Goal: Information Seeking & Learning: Learn about a topic

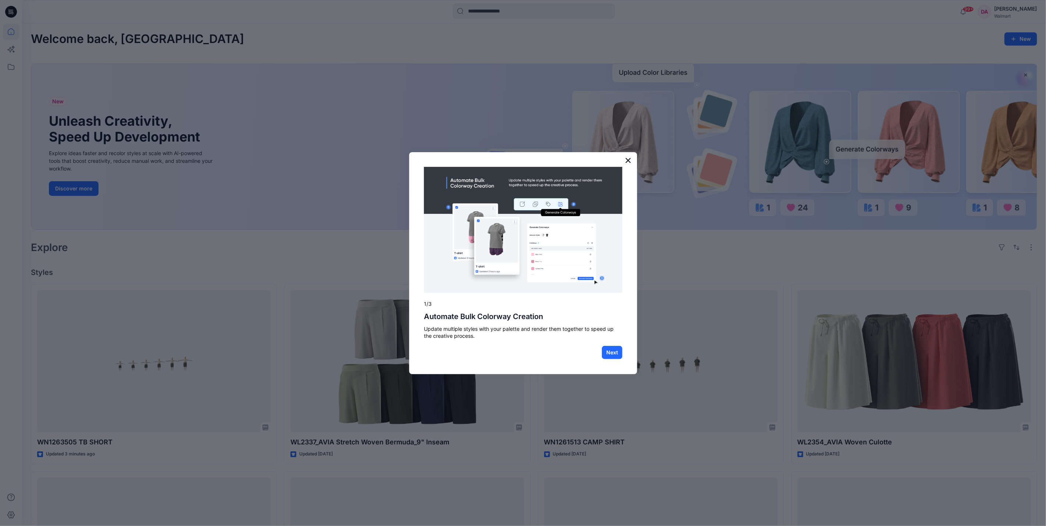
click at [627, 159] on button "×" at bounding box center [628, 160] width 7 height 12
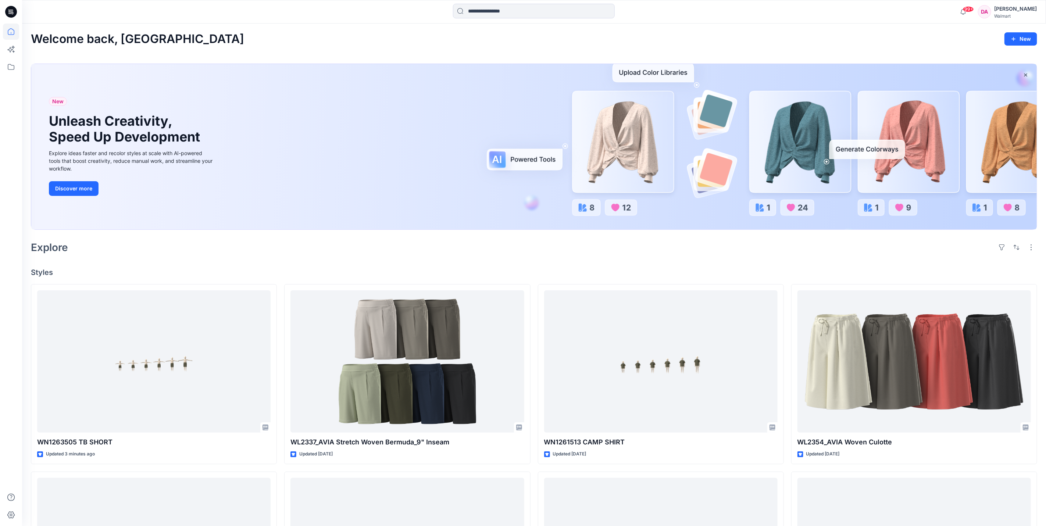
click at [11, 14] on icon at bounding box center [9, 13] width 3 height 0
click at [14, 12] on icon at bounding box center [11, 12] width 12 height 12
click at [12, 70] on icon at bounding box center [11, 67] width 16 height 16
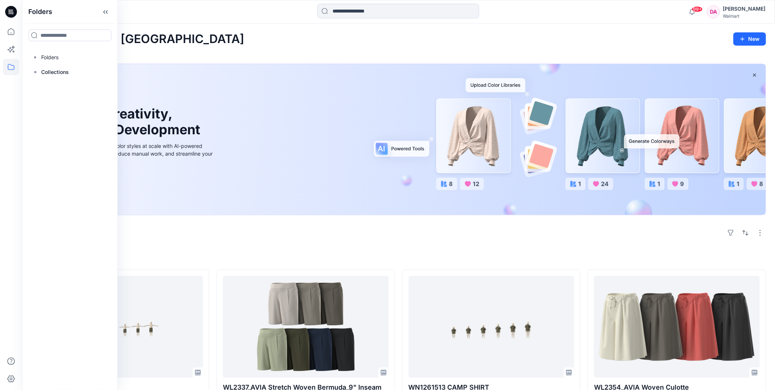
click at [514, 38] on div "Welcome back, Dilnashin New" at bounding box center [398, 39] width 735 height 14
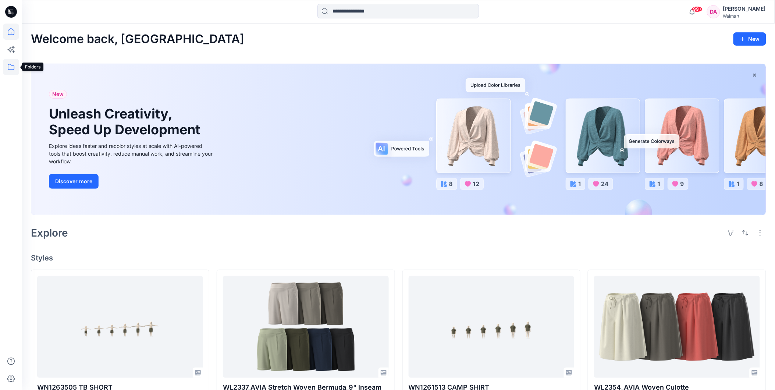
click at [7, 68] on icon at bounding box center [11, 67] width 16 height 16
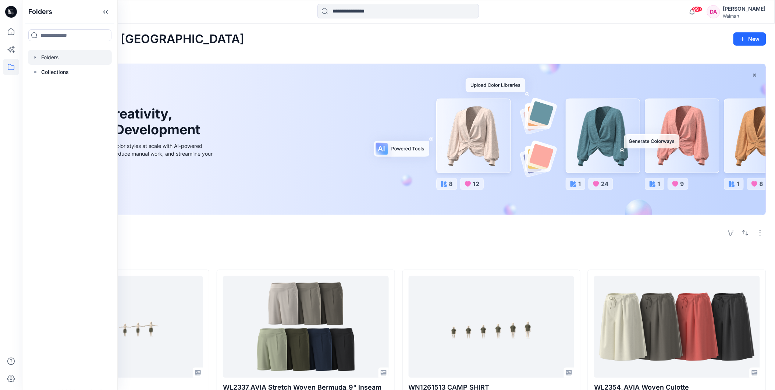
click at [53, 55] on div at bounding box center [70, 57] width 84 height 15
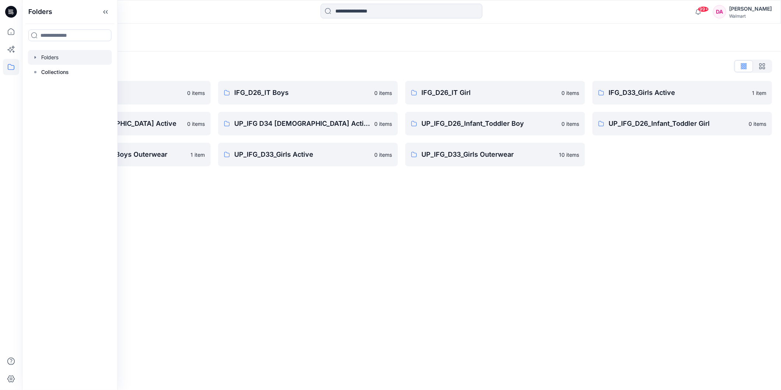
click at [551, 239] on div "Folders Folders List IFG D33 S3 FYE2021 0 items IFG_D34 _[DEMOGRAPHIC_DATA] Act…" at bounding box center [401, 207] width 759 height 366
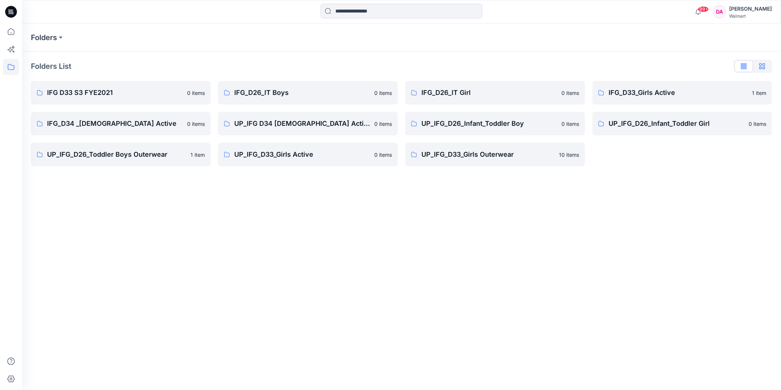
click at [762, 68] on icon "button" at bounding box center [763, 66] width 6 height 6
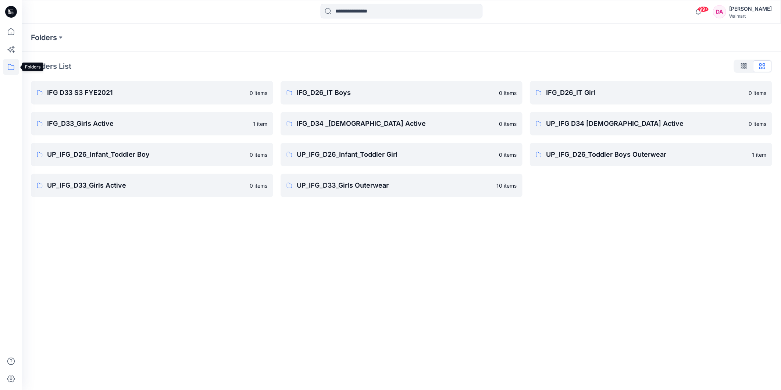
click at [6, 68] on icon at bounding box center [11, 67] width 16 height 16
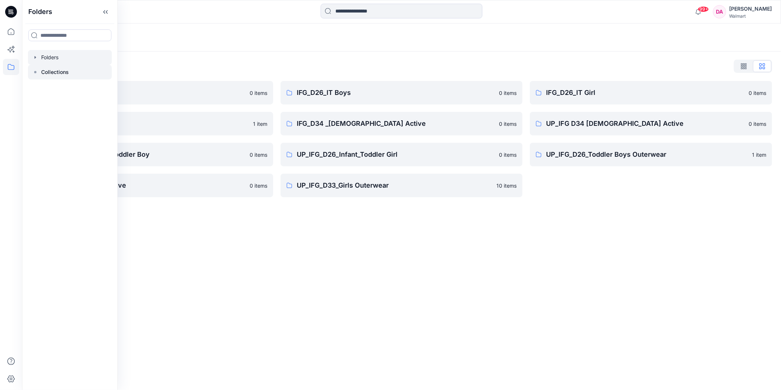
click at [48, 68] on p "Collections" at bounding box center [55, 72] width 28 height 9
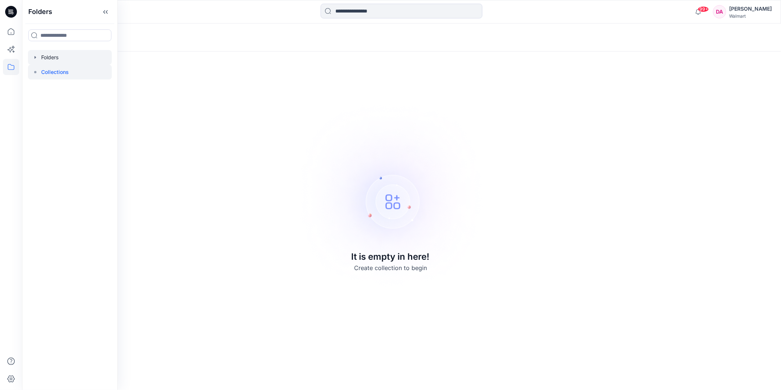
click at [50, 53] on div at bounding box center [70, 57] width 84 height 15
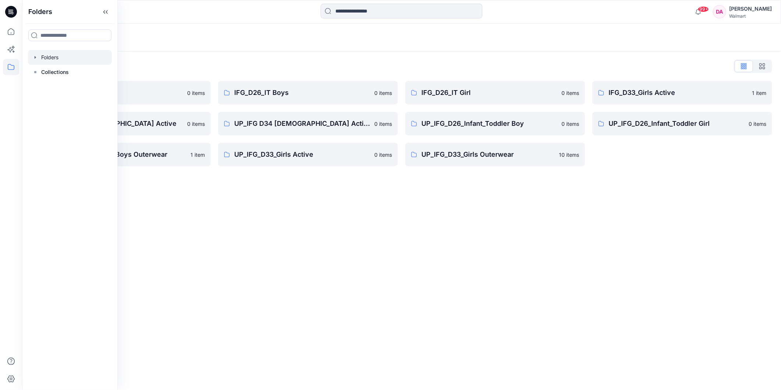
click at [324, 223] on div "Folders Folders List IFG D33 S3 FYE2021 0 items IFG_D34 _[DEMOGRAPHIC_DATA] Act…" at bounding box center [401, 207] width 759 height 366
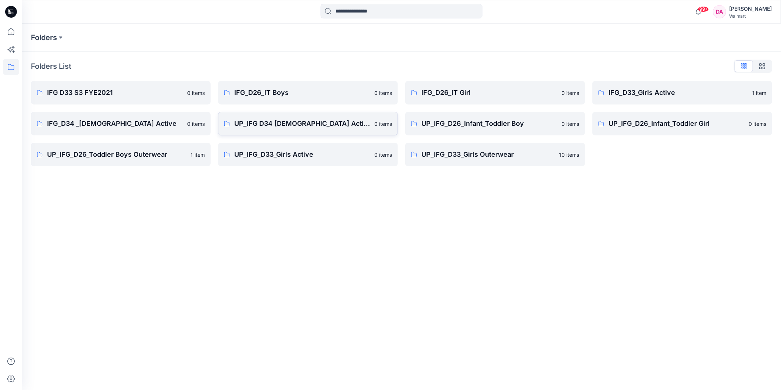
click at [274, 126] on p "UP_IFG D34 [DEMOGRAPHIC_DATA] Active" at bounding box center [302, 123] width 136 height 10
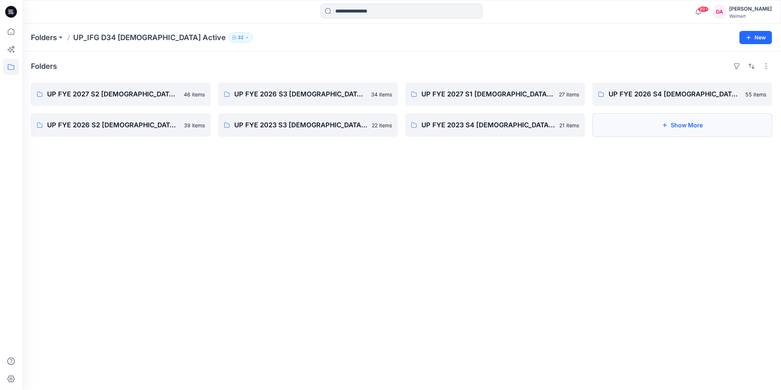
click at [689, 129] on button "Show More" at bounding box center [683, 125] width 180 height 24
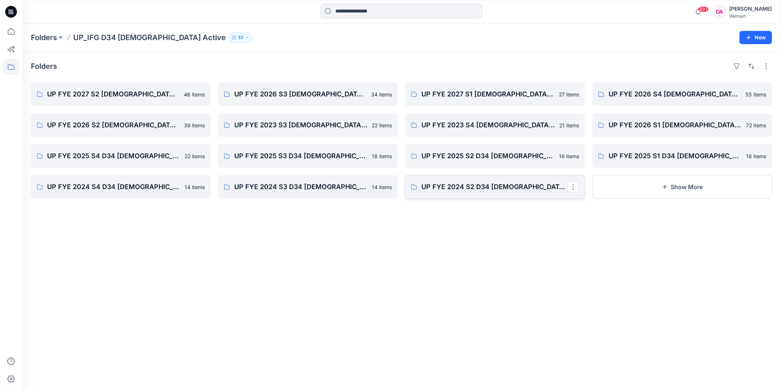
click at [484, 189] on p "UP FYE 2024 S2 D34 [DEMOGRAPHIC_DATA] Active IFG" at bounding box center [495, 187] width 146 height 10
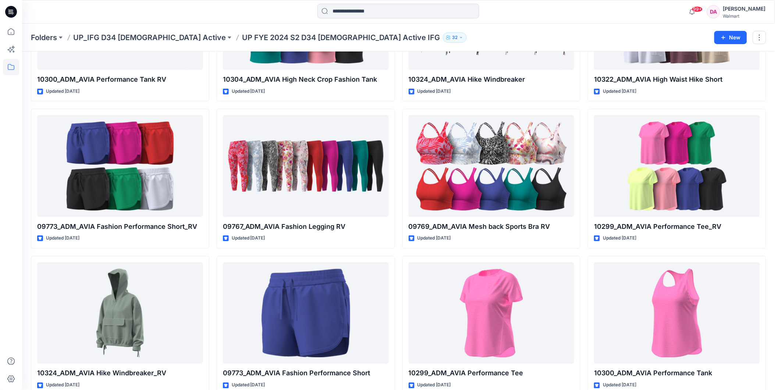
scroll to position [167, 0]
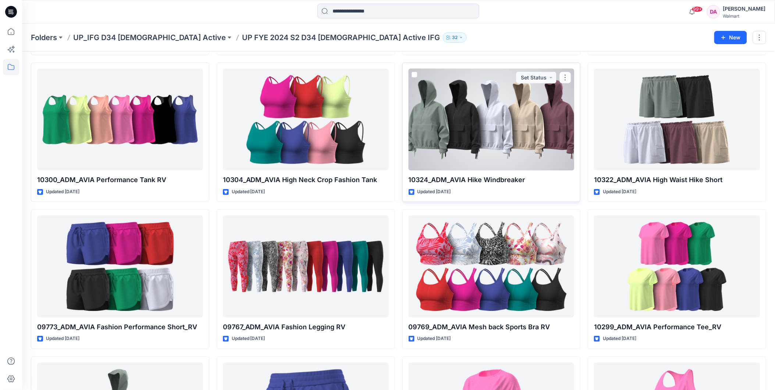
click at [484, 174] on div "10324_ADM_AVIA Hike Windbreaker Updated [DATE] Set Status" at bounding box center [491, 133] width 178 height 140
click at [487, 146] on div at bounding box center [492, 120] width 166 height 102
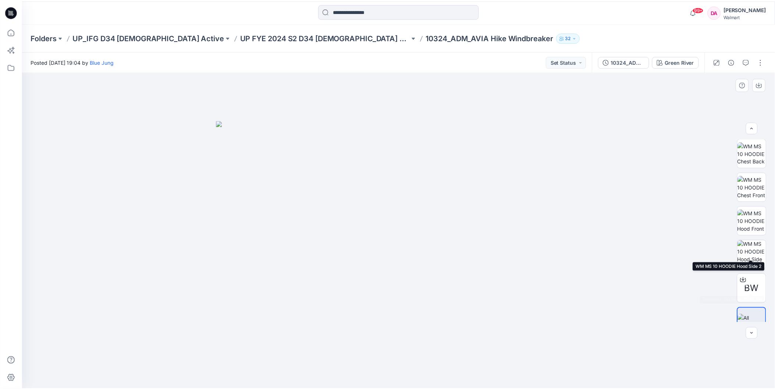
scroll to position [285, 0]
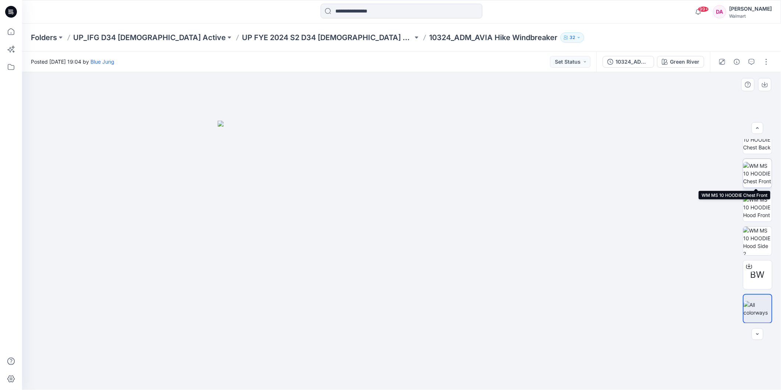
click at [759, 179] on img at bounding box center [757, 173] width 29 height 23
click at [99, 36] on p "UP_IFG D34 [DEMOGRAPHIC_DATA] Active" at bounding box center [149, 37] width 153 height 10
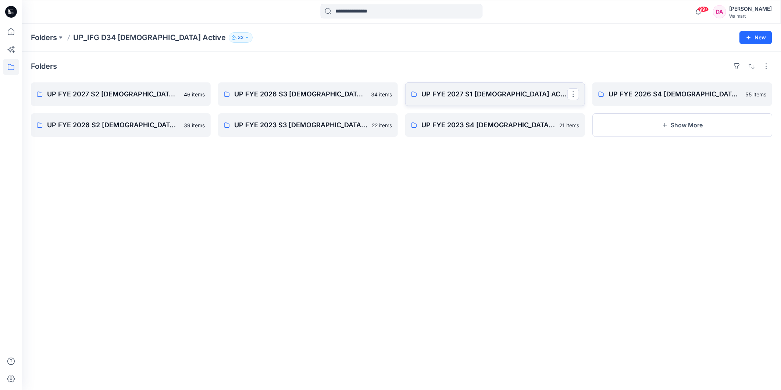
click at [468, 93] on p "UP FYE 2027 S1 [DEMOGRAPHIC_DATA] ACTIVE IFG" at bounding box center [495, 94] width 146 height 10
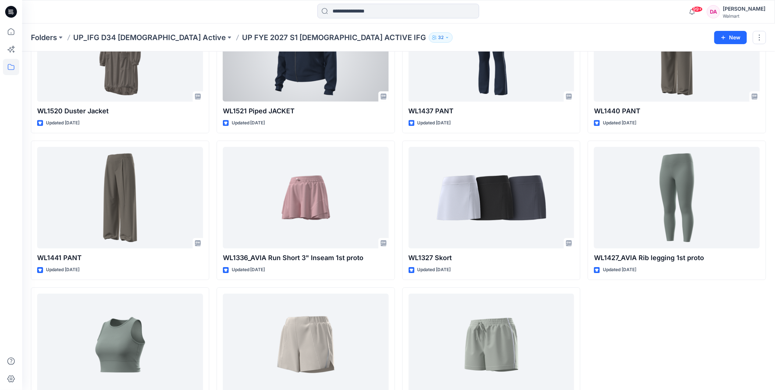
scroll to position [723, 0]
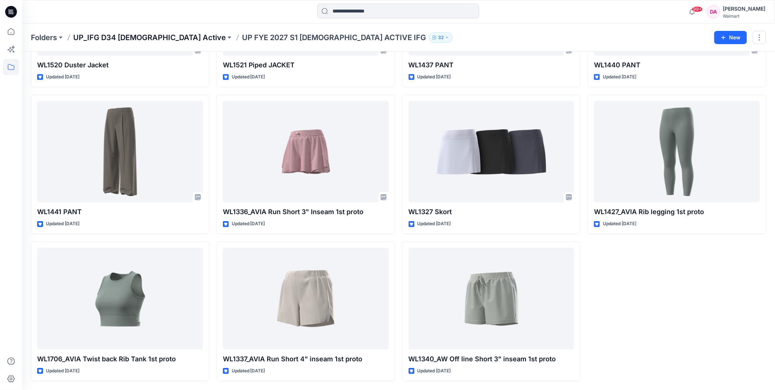
click at [115, 37] on p "UP_IFG D34 [DEMOGRAPHIC_DATA] Active" at bounding box center [149, 37] width 153 height 10
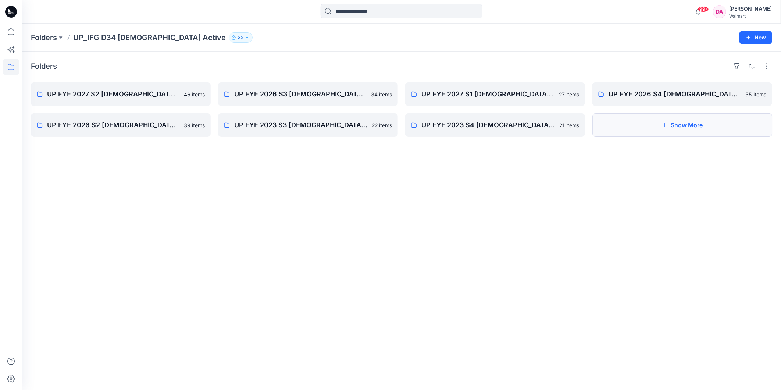
click at [659, 125] on button "Show More" at bounding box center [683, 125] width 180 height 24
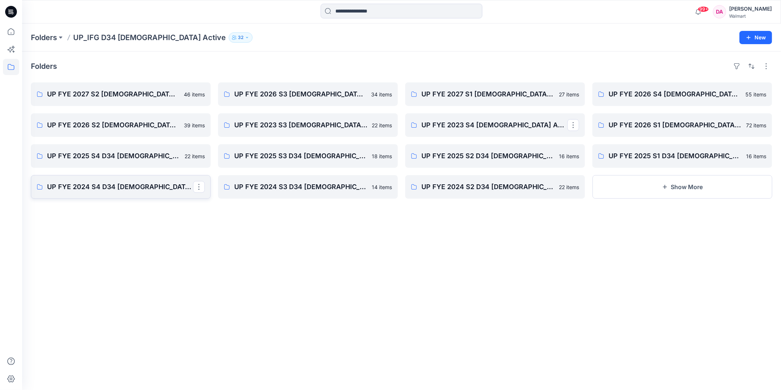
click at [118, 189] on p "UP FYE 2024 S4 D34 [DEMOGRAPHIC_DATA] Active IFG" at bounding box center [120, 187] width 146 height 10
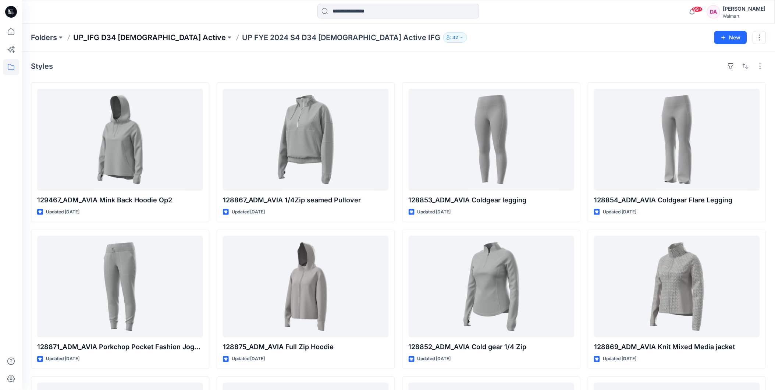
click at [120, 37] on p "UP_IFG D34 [DEMOGRAPHIC_DATA] Active" at bounding box center [149, 37] width 153 height 10
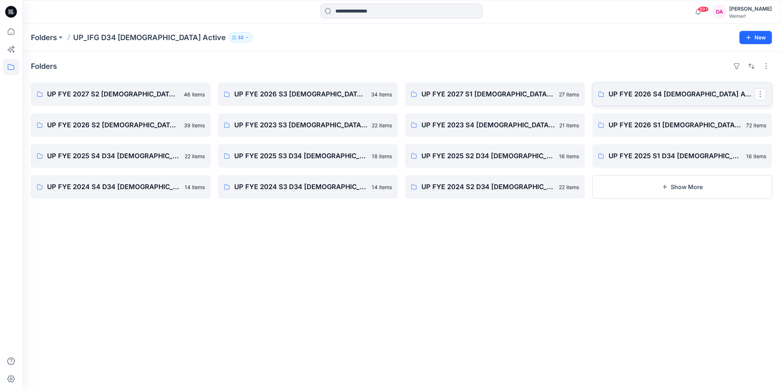
click at [689, 96] on p "UP FYE 2026 S4 [DEMOGRAPHIC_DATA] ACTIVE IFG" at bounding box center [682, 94] width 146 height 10
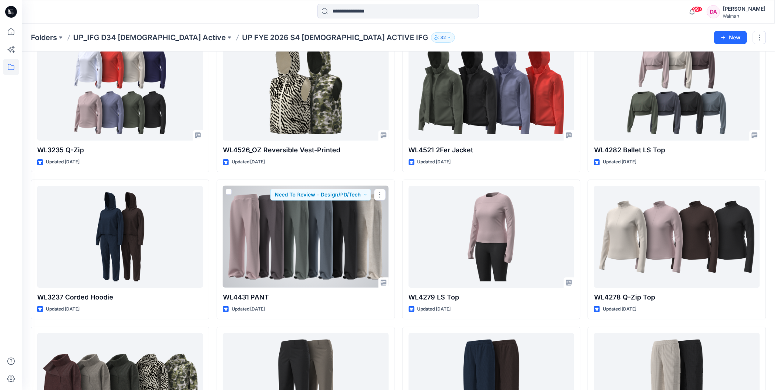
scroll to position [730, 0]
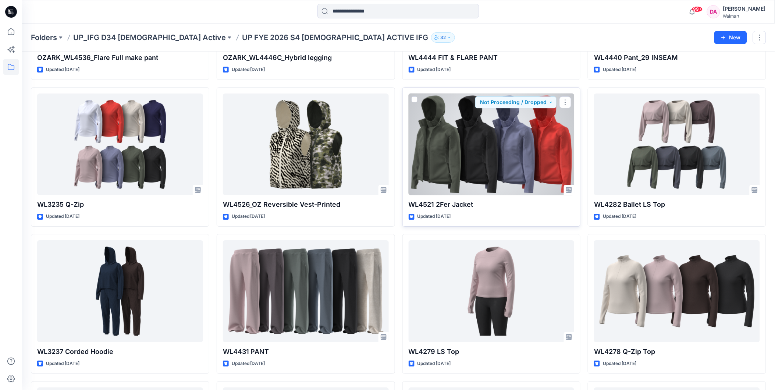
click at [491, 167] on div at bounding box center [492, 144] width 166 height 102
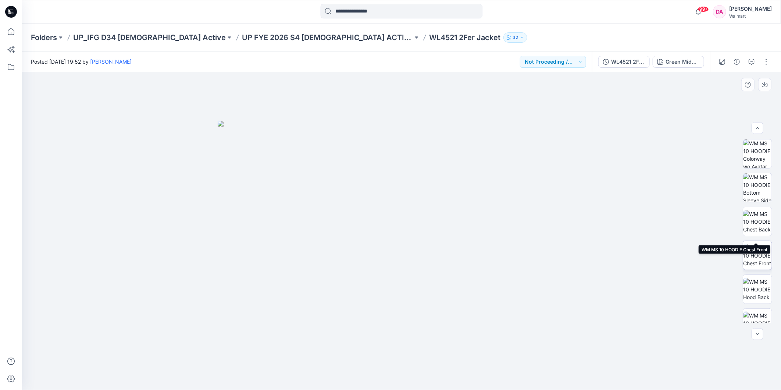
scroll to position [116, 0]
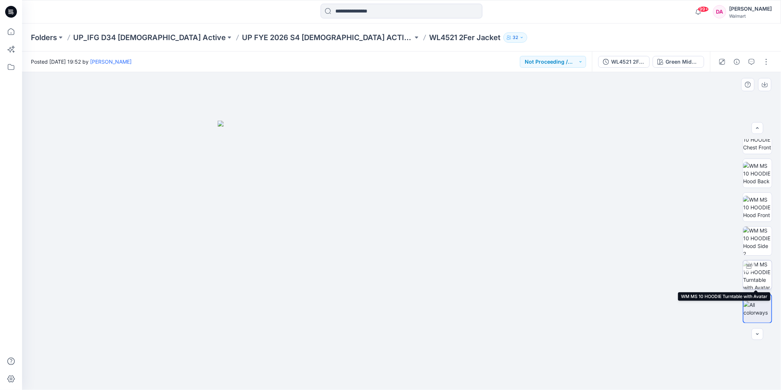
click at [760, 270] on img at bounding box center [757, 274] width 29 height 29
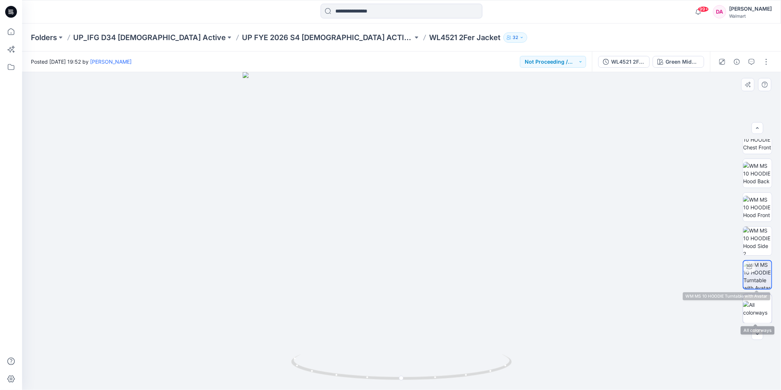
click at [757, 310] on img at bounding box center [757, 308] width 29 height 15
click at [759, 333] on icon "button" at bounding box center [758, 334] width 6 height 6
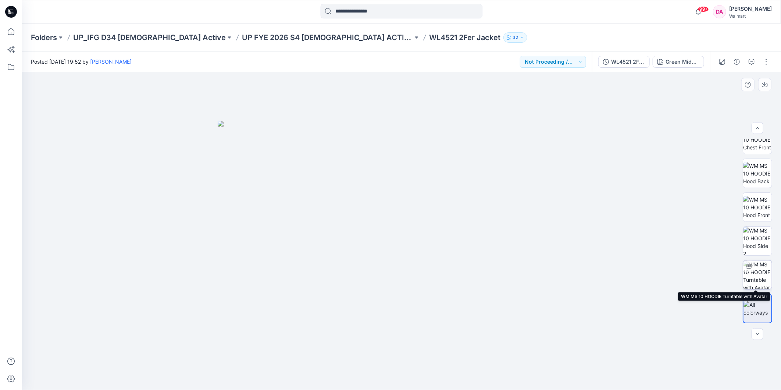
click at [760, 280] on img at bounding box center [757, 274] width 29 height 29
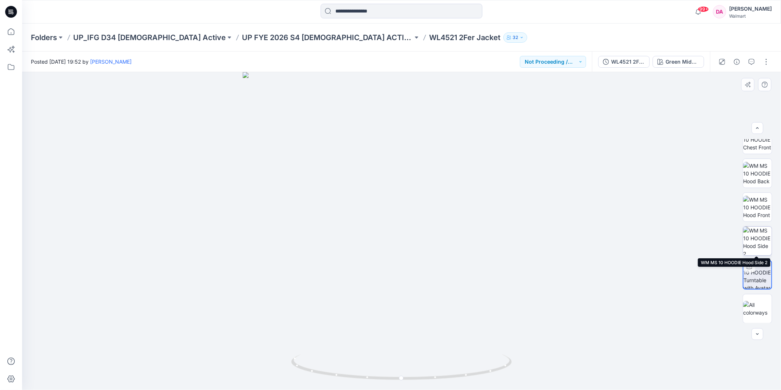
click at [761, 233] on img at bounding box center [757, 241] width 29 height 29
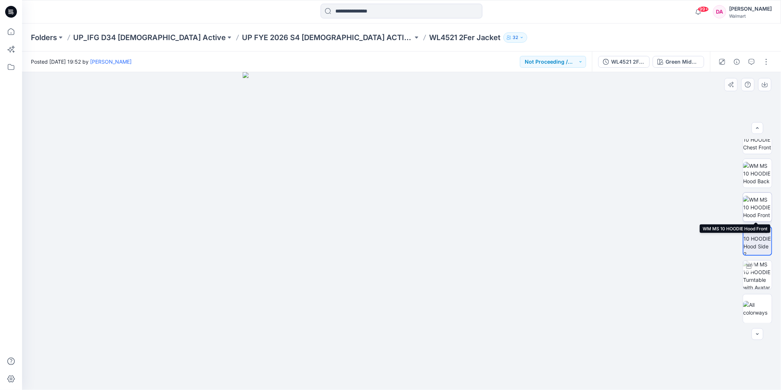
click at [761, 198] on img at bounding box center [757, 207] width 29 height 23
click at [751, 162] on img at bounding box center [757, 173] width 29 height 23
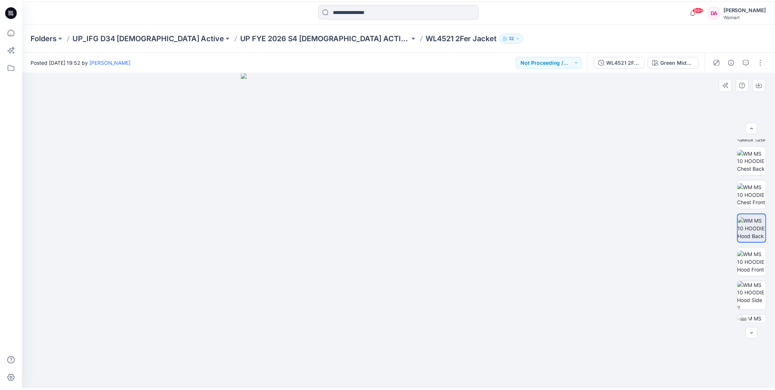
scroll to position [0, 0]
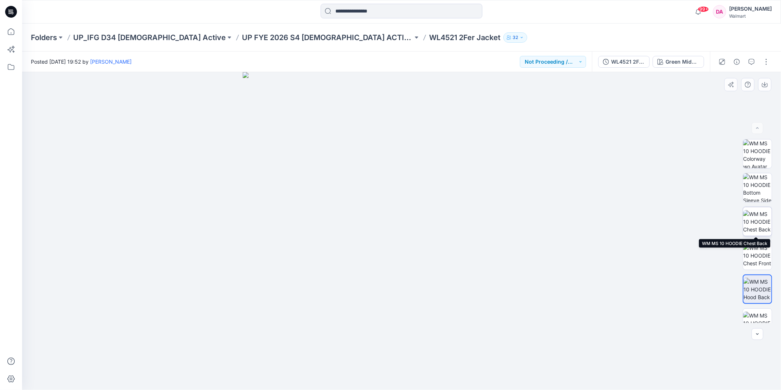
click at [767, 221] on img at bounding box center [757, 221] width 29 height 23
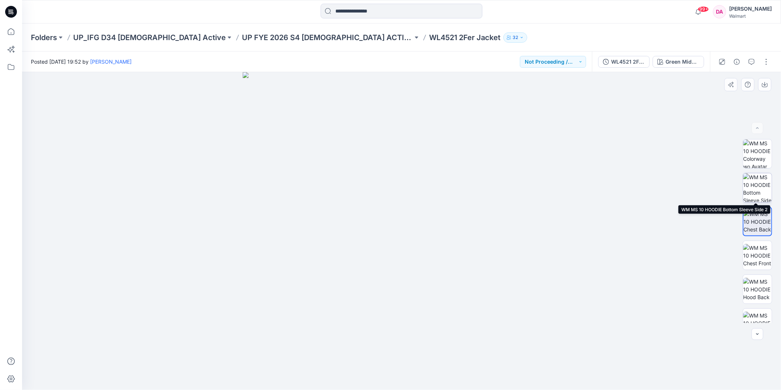
click at [760, 188] on img at bounding box center [757, 187] width 29 height 29
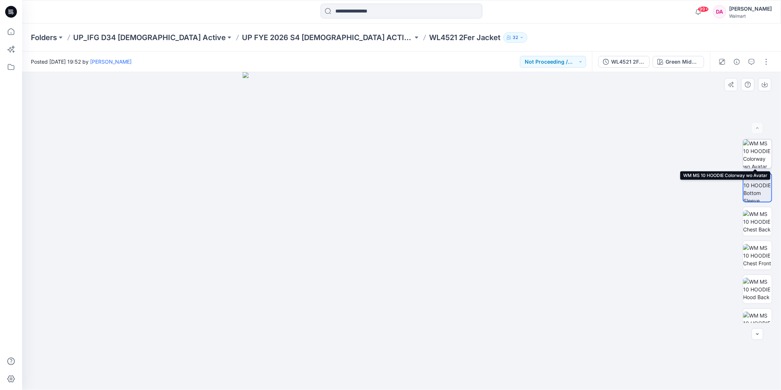
click at [758, 156] on img at bounding box center [757, 153] width 29 height 29
click at [242, 37] on p "UP FYE 2026 S4 [DEMOGRAPHIC_DATA] ACTIVE IFG" at bounding box center [327, 37] width 171 height 10
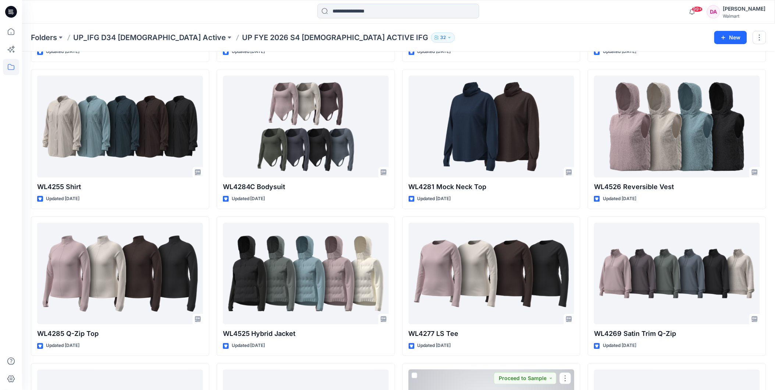
scroll to position [1466, 0]
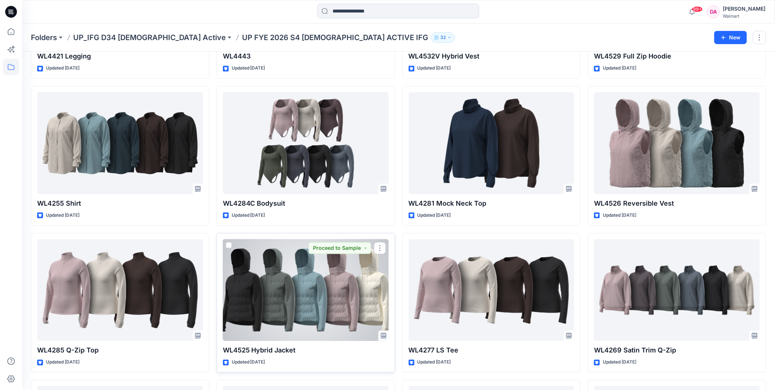
click at [324, 283] on div at bounding box center [306, 290] width 166 height 102
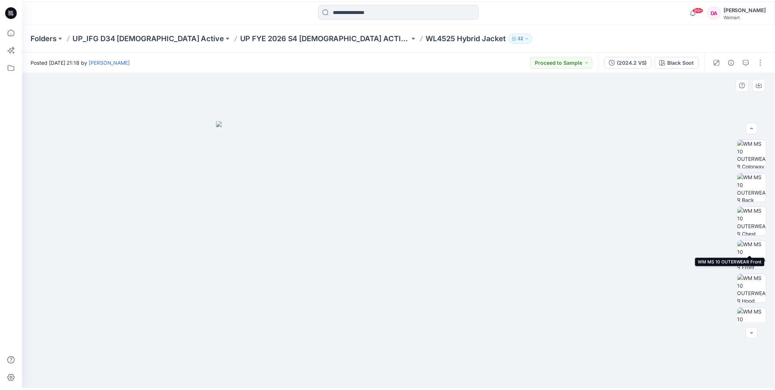
scroll to position [82, 0]
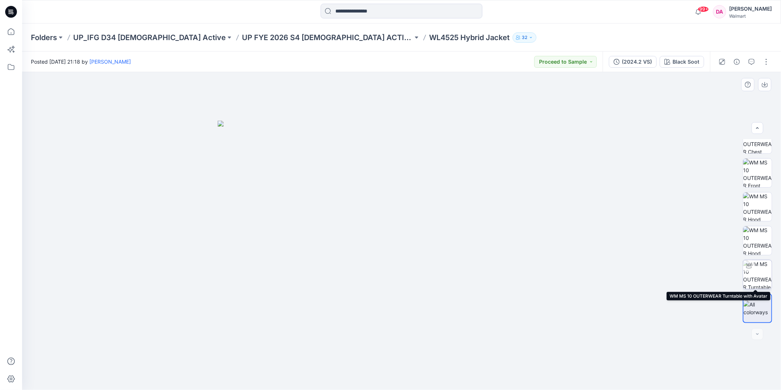
click at [751, 276] on img at bounding box center [757, 274] width 29 height 29
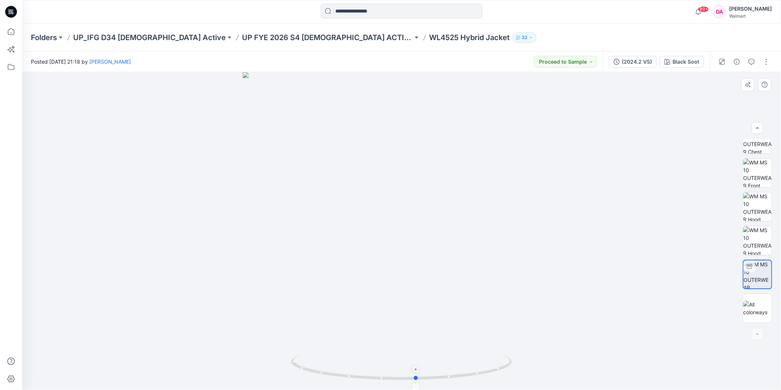
drag, startPoint x: 403, startPoint y: 381, endPoint x: 418, endPoint y: 365, distance: 22.4
click at [418, 365] on icon at bounding box center [402, 368] width 223 height 28
click at [242, 35] on p "UP FYE 2026 S4 [DEMOGRAPHIC_DATA] ACTIVE IFG" at bounding box center [327, 37] width 171 height 10
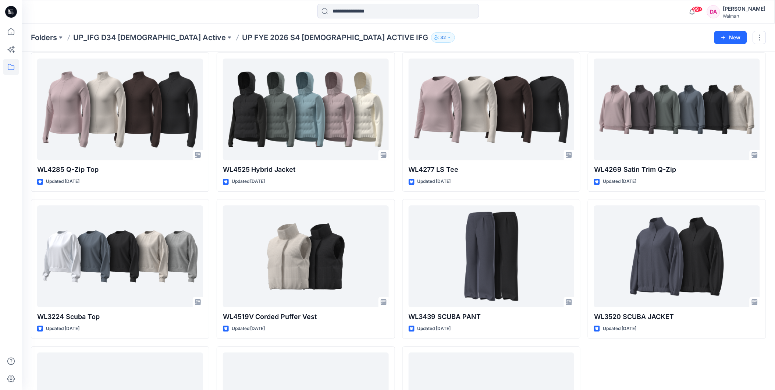
scroll to position [1752, 0]
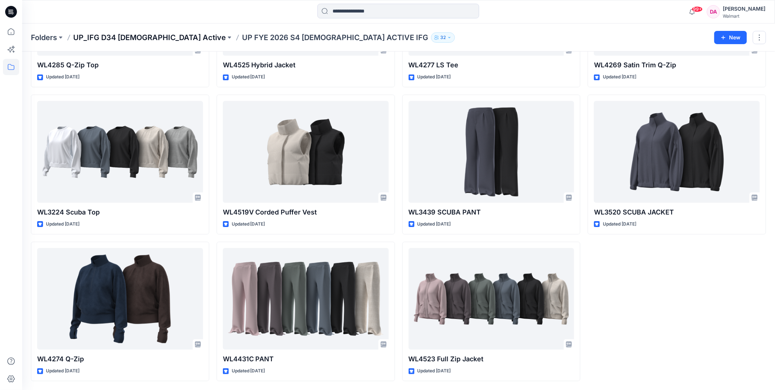
click at [103, 38] on p "UP_IFG D34 [DEMOGRAPHIC_DATA] Active" at bounding box center [149, 37] width 153 height 10
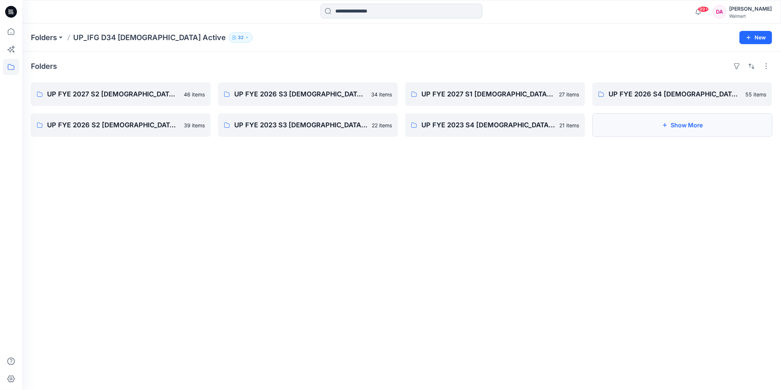
click at [652, 126] on button "Show More" at bounding box center [683, 125] width 180 height 24
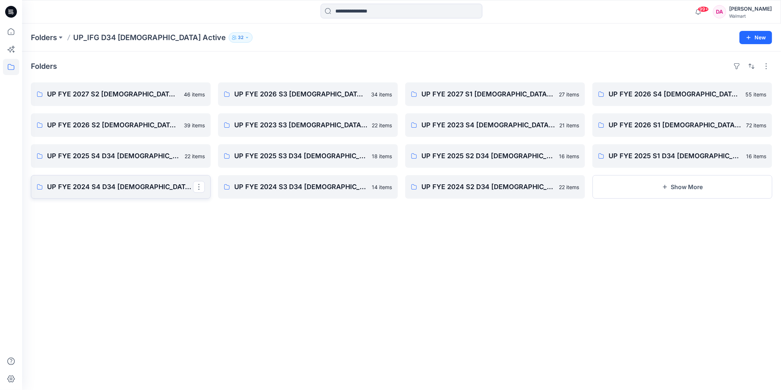
click at [124, 186] on p "UP FYE 2024 S4 D34 [DEMOGRAPHIC_DATA] Active IFG" at bounding box center [120, 187] width 146 height 10
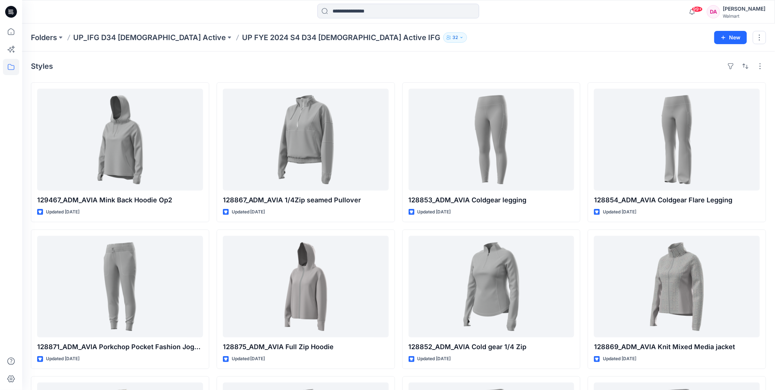
click at [99, 25] on div "Folders UP_IFG D34 [DEMOGRAPHIC_DATA] Active UP FYE 2024 S4 D34 [DEMOGRAPHIC_DA…" at bounding box center [398, 38] width 753 height 28
click at [97, 32] on p "UP_IFG D34 [DEMOGRAPHIC_DATA] Active" at bounding box center [149, 37] width 153 height 10
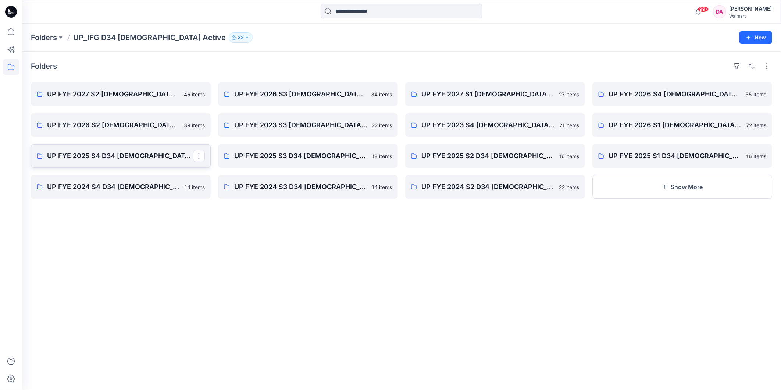
click at [97, 152] on p "UP FYE 2025 S4 D34 [DEMOGRAPHIC_DATA] Active IFG" at bounding box center [120, 156] width 146 height 10
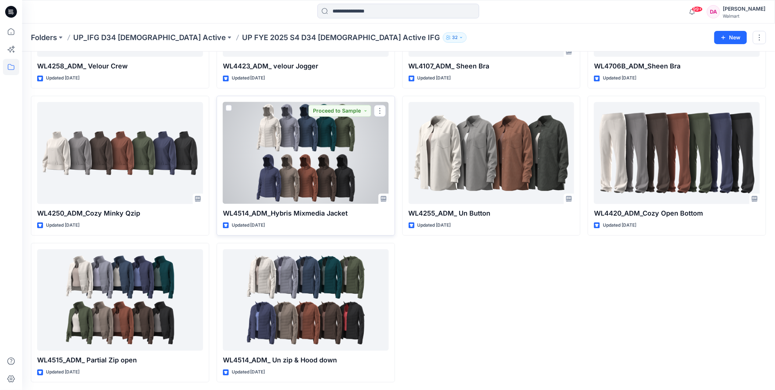
scroll to position [576, 0]
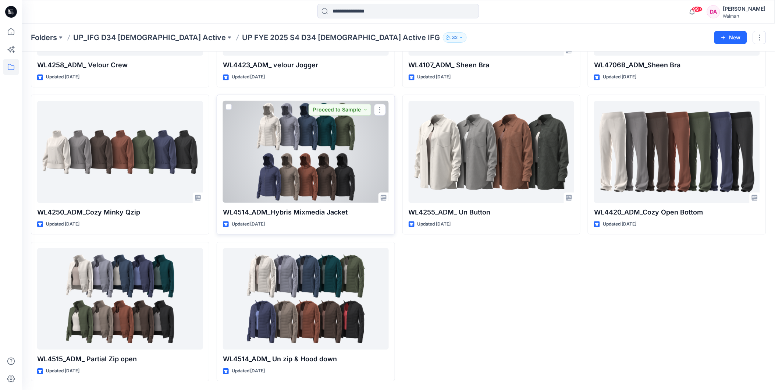
click at [328, 179] on div at bounding box center [306, 152] width 166 height 102
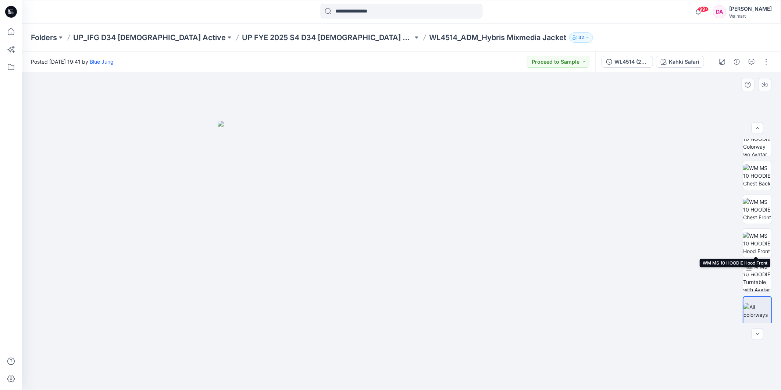
scroll to position [15, 0]
click at [762, 306] on img at bounding box center [758, 307] width 28 height 15
click at [757, 284] on img at bounding box center [757, 274] width 29 height 29
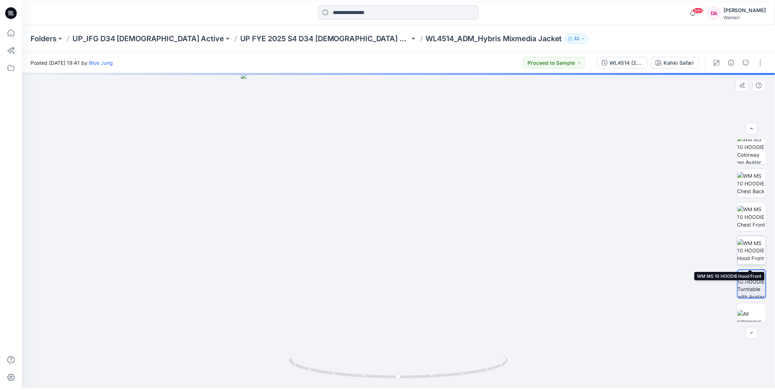
scroll to position [0, 0]
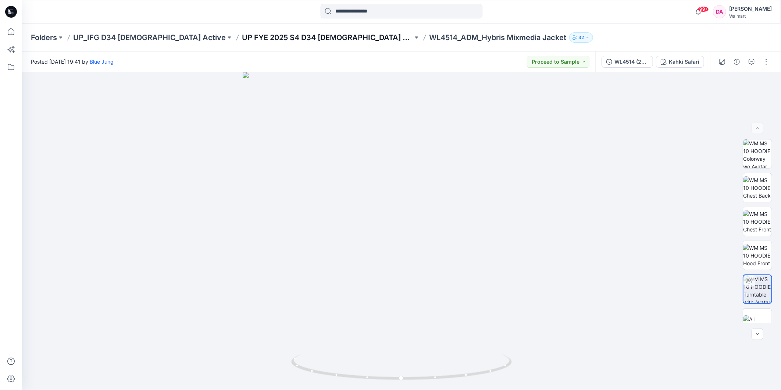
click at [252, 42] on p "UP FYE 2025 S4 D34 [DEMOGRAPHIC_DATA] Active IFG" at bounding box center [327, 37] width 171 height 10
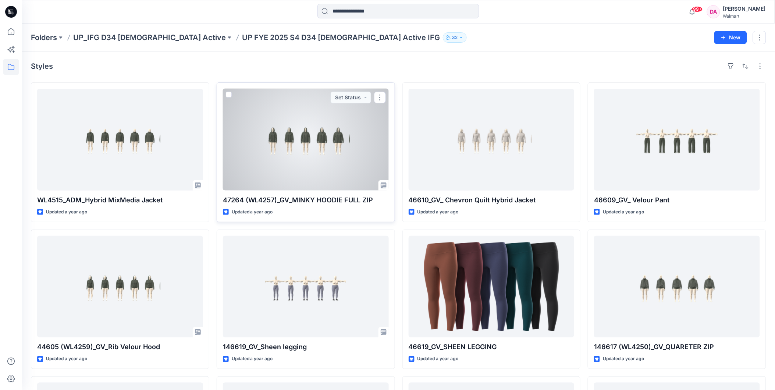
click at [314, 144] on div at bounding box center [306, 140] width 166 height 102
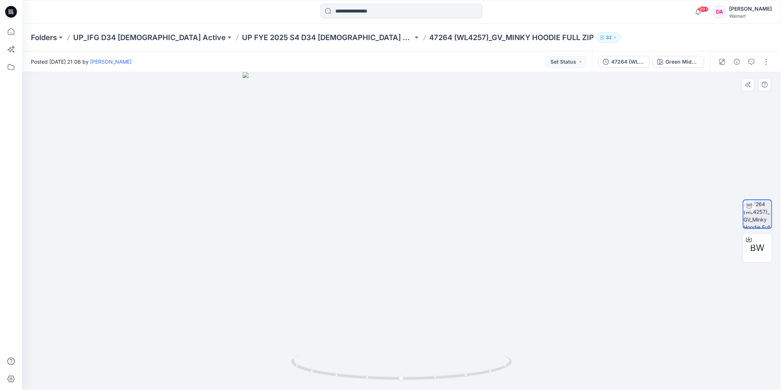
click at [556, 233] on div at bounding box center [401, 231] width 759 height 318
drag, startPoint x: 405, startPoint y: 377, endPoint x: 629, endPoint y: 296, distance: 237.8
click at [629, 296] on div at bounding box center [401, 231] width 759 height 318
click at [247, 37] on p "UP FYE 2025 S4 D34 [DEMOGRAPHIC_DATA] Active IFG" at bounding box center [327, 37] width 171 height 10
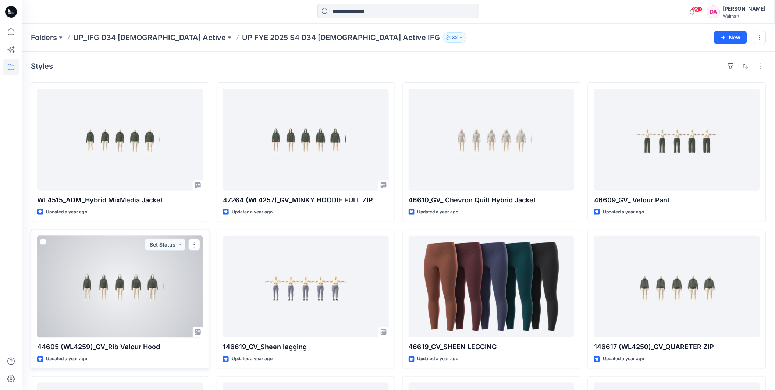
click at [118, 285] on div at bounding box center [120, 287] width 166 height 102
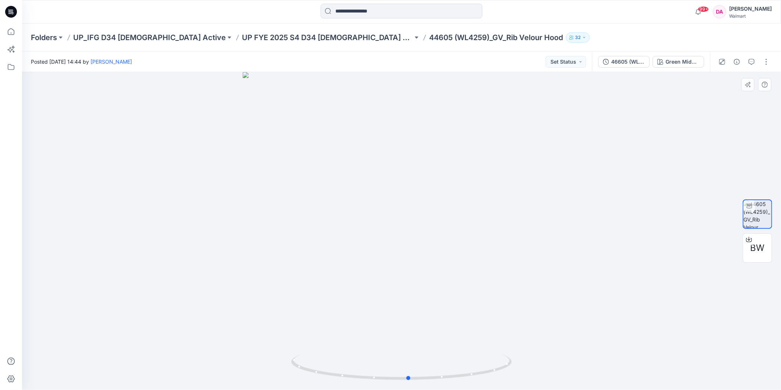
drag, startPoint x: 402, startPoint y: 381, endPoint x: 409, endPoint y: 295, distance: 86.4
click at [409, 295] on div at bounding box center [401, 231] width 759 height 318
click at [294, 37] on p "UP FYE 2025 S4 D34 [DEMOGRAPHIC_DATA] Active IFG" at bounding box center [327, 37] width 171 height 10
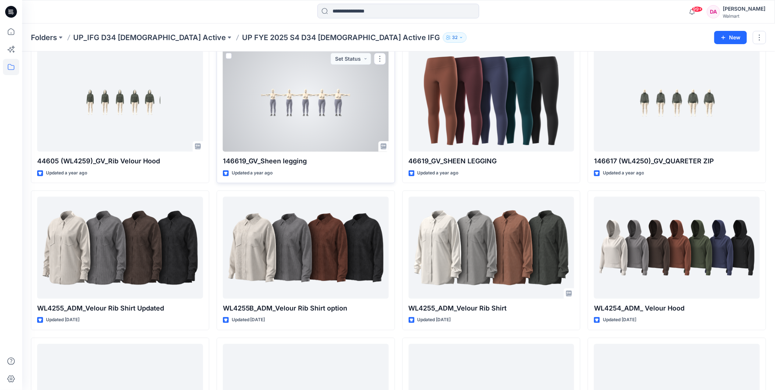
scroll to position [204, 0]
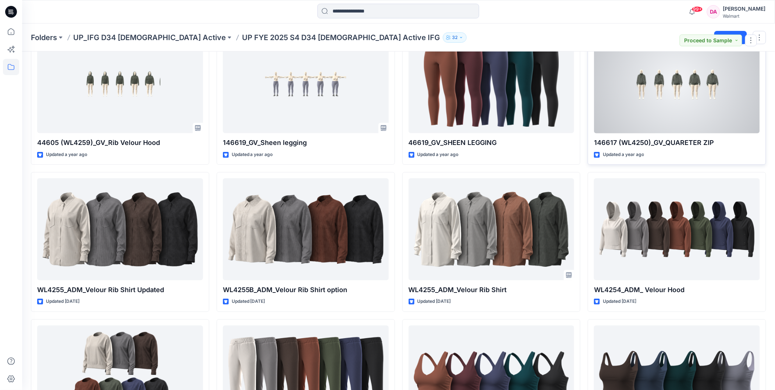
click at [692, 97] on div at bounding box center [677, 83] width 166 height 102
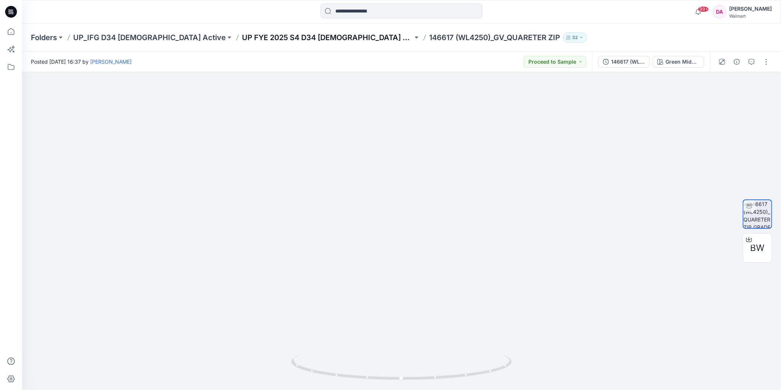
click at [242, 41] on p "UP FYE 2025 S4 D34 [DEMOGRAPHIC_DATA] Active IFG" at bounding box center [327, 37] width 171 height 10
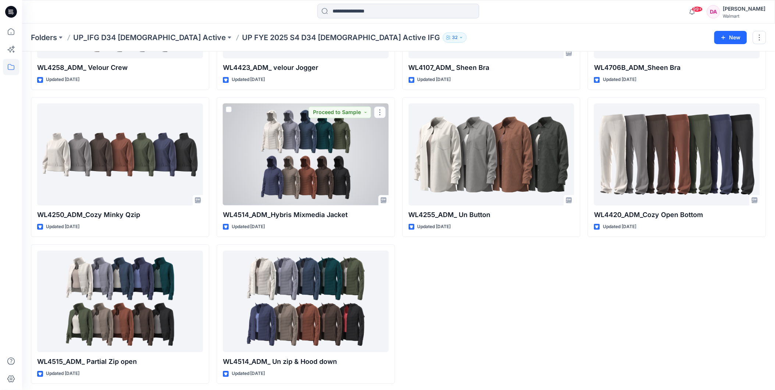
scroll to position [576, 0]
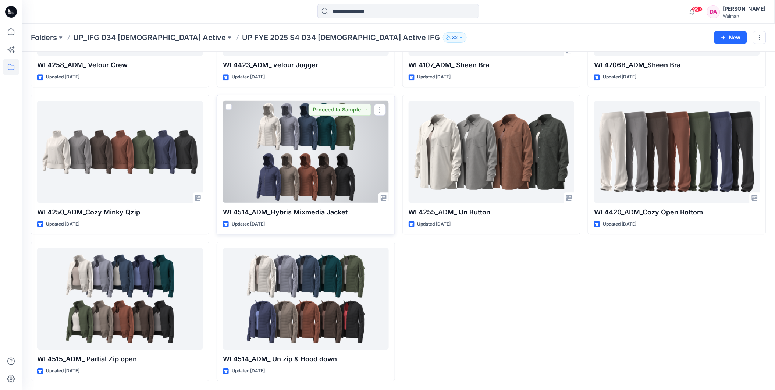
click at [297, 145] on div at bounding box center [306, 152] width 166 height 102
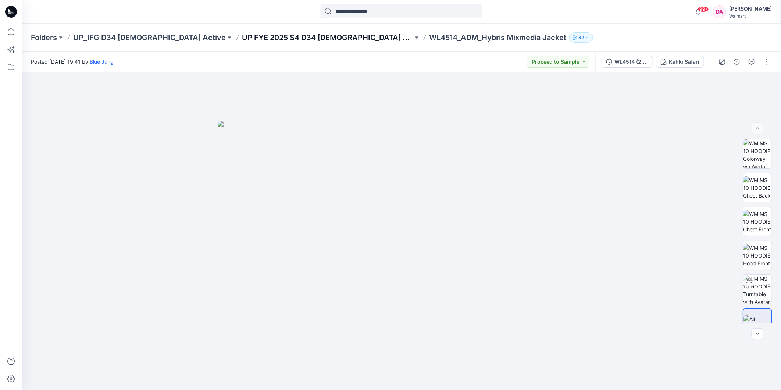
click at [282, 35] on p "UP FYE 2025 S4 D34 [DEMOGRAPHIC_DATA] Active IFG" at bounding box center [327, 37] width 171 height 10
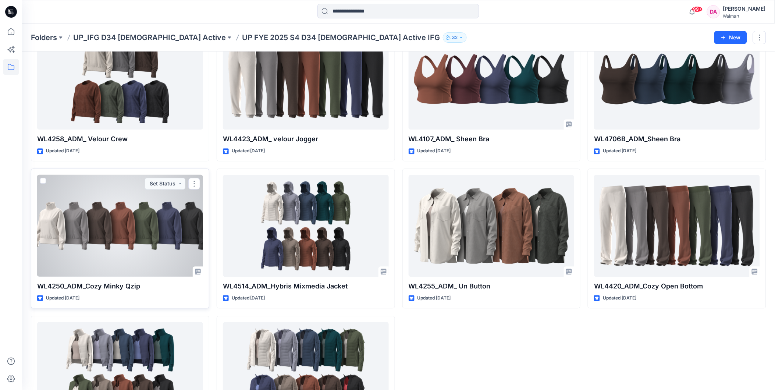
scroll to position [576, 0]
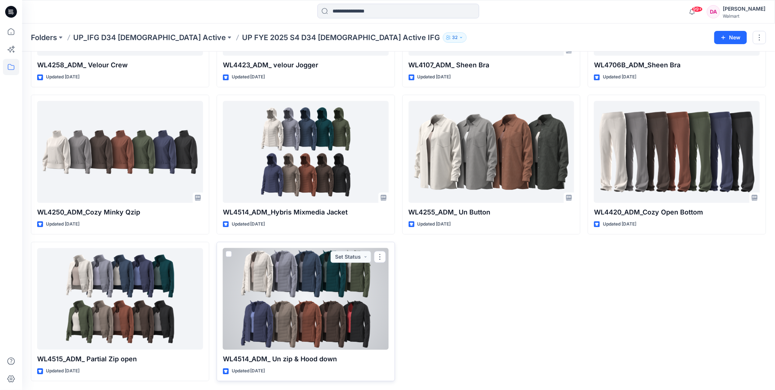
click at [262, 287] on div at bounding box center [306, 299] width 166 height 102
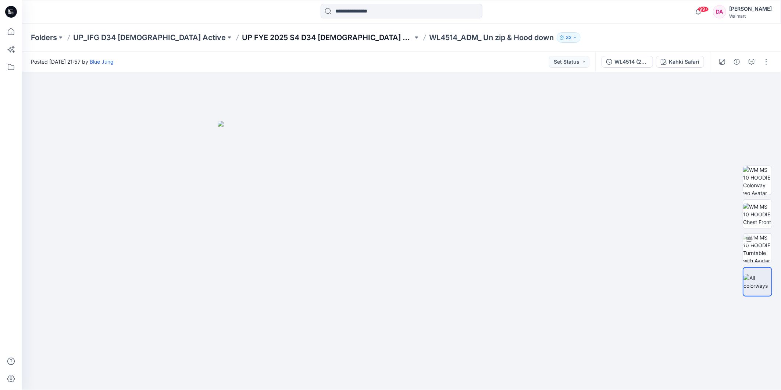
click at [270, 35] on p "UP FYE 2025 S4 D34 [DEMOGRAPHIC_DATA] Active IFG" at bounding box center [327, 37] width 171 height 10
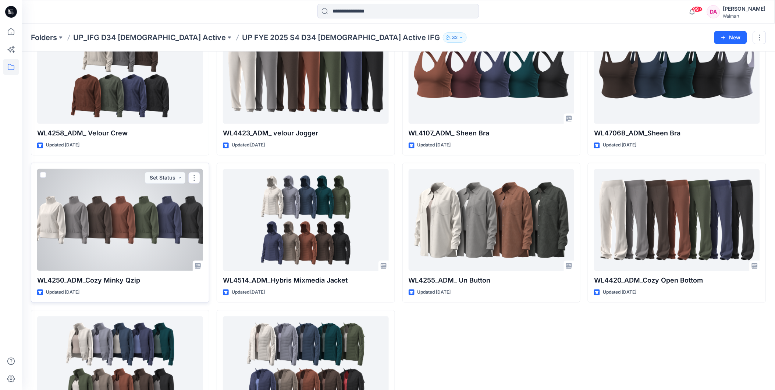
scroll to position [576, 0]
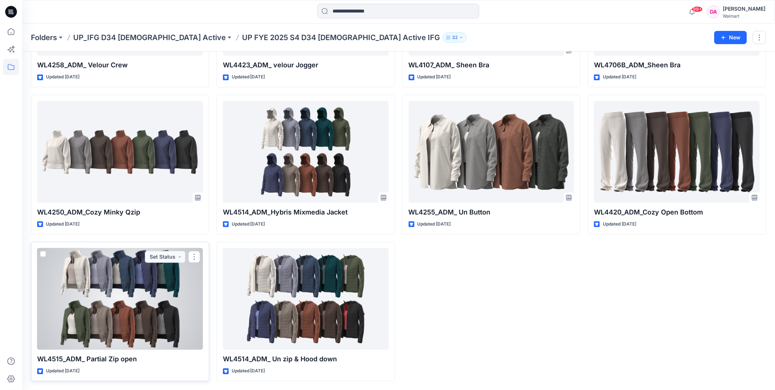
click at [155, 292] on div at bounding box center [120, 299] width 166 height 102
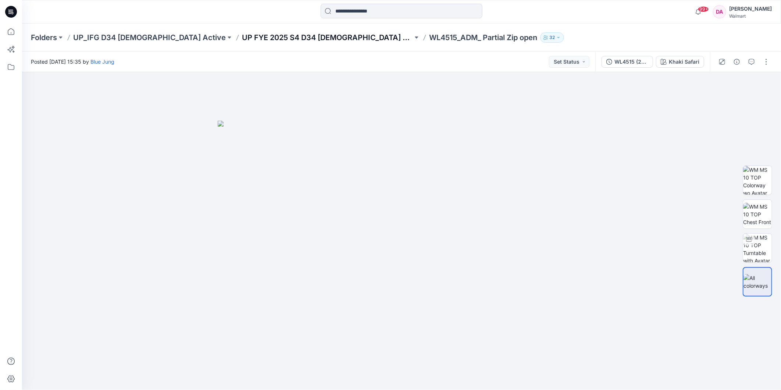
click at [247, 35] on p "UP FYE 2025 S4 D34 [DEMOGRAPHIC_DATA] Active IFG" at bounding box center [327, 37] width 171 height 10
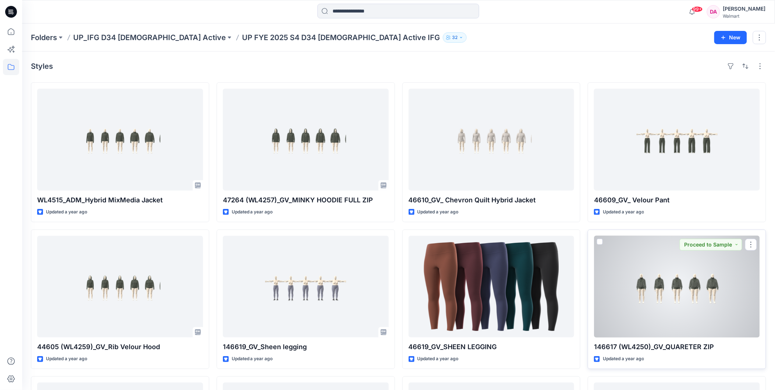
click at [673, 310] on div at bounding box center [677, 287] width 166 height 102
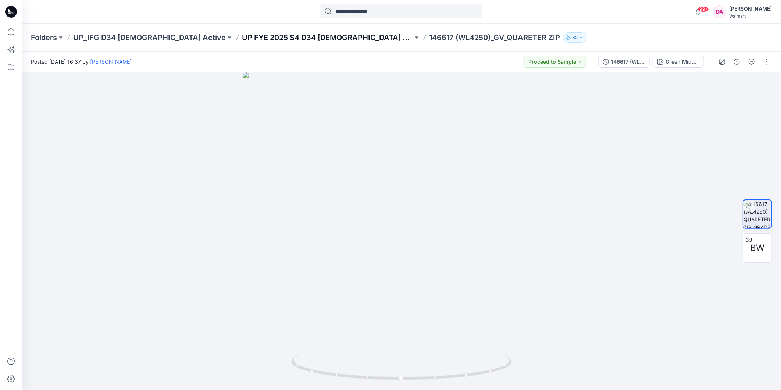
click at [242, 32] on p "UP FYE 2025 S4 D34 [DEMOGRAPHIC_DATA] Active IFG" at bounding box center [327, 37] width 171 height 10
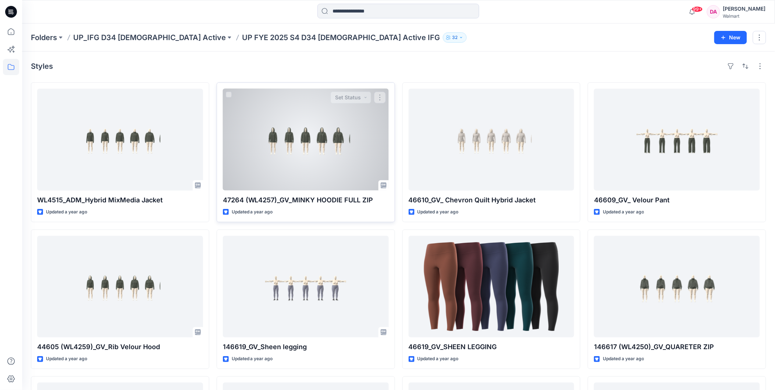
click at [336, 147] on div at bounding box center [306, 140] width 166 height 102
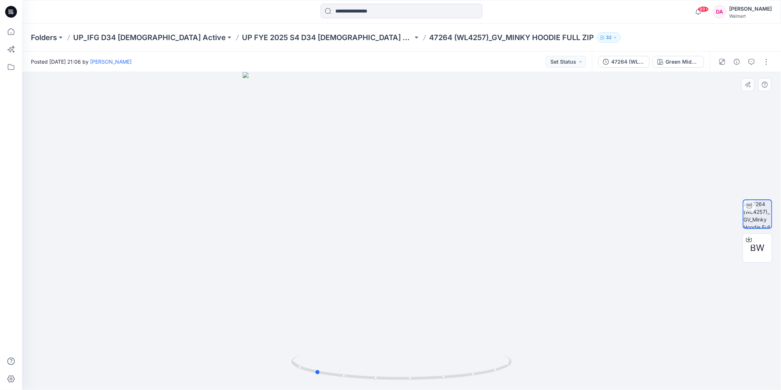
drag, startPoint x: 408, startPoint y: 380, endPoint x: 541, endPoint y: 358, distance: 135.8
click at [541, 358] on div at bounding box center [401, 231] width 759 height 318
drag, startPoint x: 316, startPoint y: 372, endPoint x: 307, endPoint y: 362, distance: 13.6
click at [307, 362] on icon at bounding box center [402, 368] width 223 height 28
click at [242, 32] on p "UP FYE 2025 S4 D34 [DEMOGRAPHIC_DATA] Active IFG" at bounding box center [327, 37] width 171 height 10
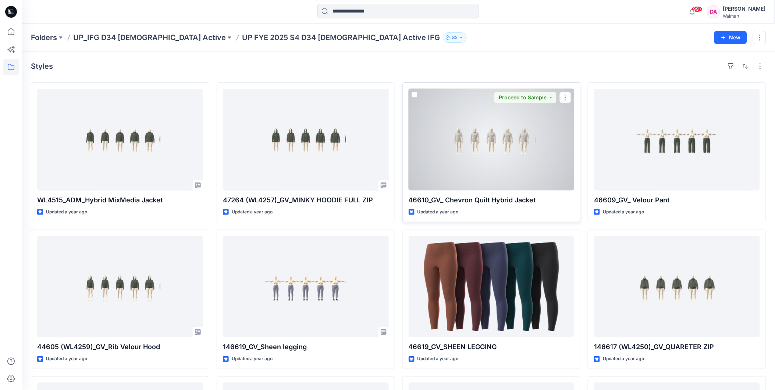
click at [476, 193] on div "46610_GV_ Chevron Quilt Hybrid Jacket Updated a year ago Proceed to Sample" at bounding box center [491, 152] width 178 height 140
click at [488, 160] on div at bounding box center [492, 140] width 166 height 102
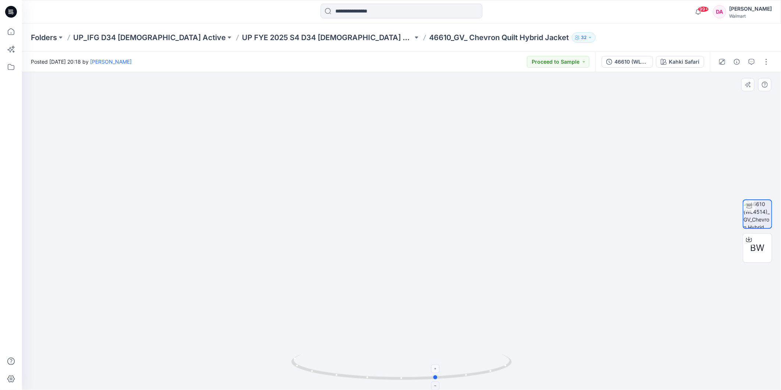
drag, startPoint x: 402, startPoint y: 378, endPoint x: 437, endPoint y: 371, distance: 35.9
click at [437, 371] on icon at bounding box center [402, 368] width 223 height 28
drag, startPoint x: 436, startPoint y: 376, endPoint x: 519, endPoint y: 349, distance: 86.8
click at [519, 349] on div at bounding box center [401, 231] width 759 height 318
drag, startPoint x: 303, startPoint y: 370, endPoint x: 218, endPoint y: 295, distance: 112.8
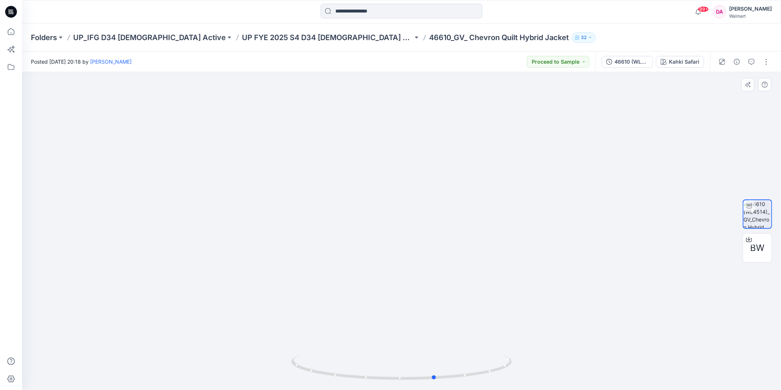
click at [218, 295] on div at bounding box center [401, 231] width 759 height 318
click at [242, 34] on p "UP FYE 2025 S4 D34 [DEMOGRAPHIC_DATA] Active IFG" at bounding box center [327, 37] width 171 height 10
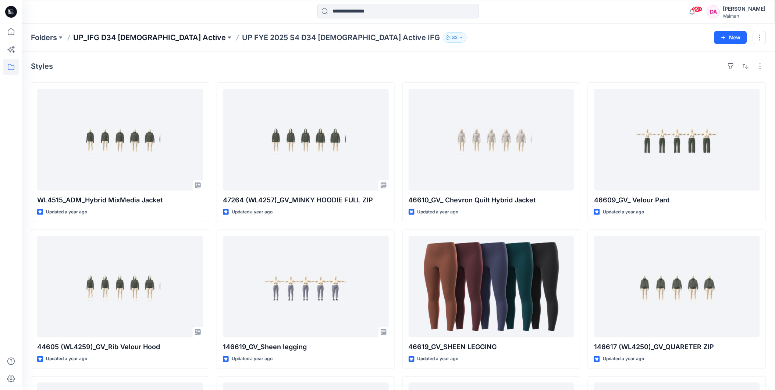
click at [145, 39] on p "UP_IFG D34 [DEMOGRAPHIC_DATA] Active" at bounding box center [149, 37] width 153 height 10
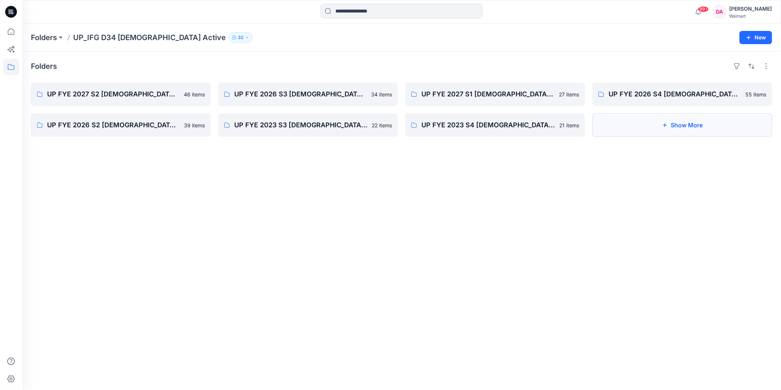
click at [693, 123] on button "Show More" at bounding box center [683, 125] width 180 height 24
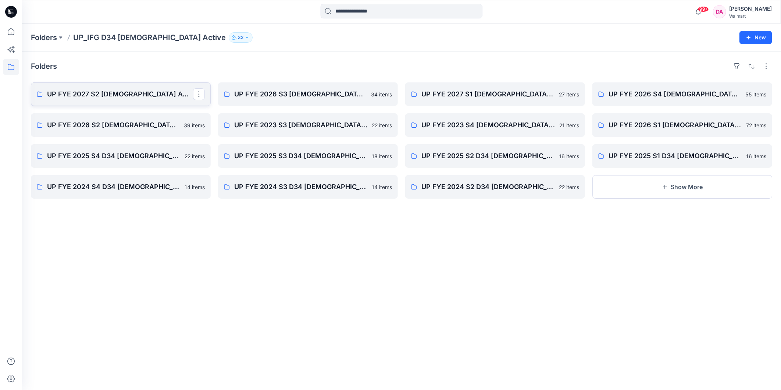
click at [133, 94] on p "UP FYE 2027 S2 [DEMOGRAPHIC_DATA] ACTIVE IFG" at bounding box center [120, 94] width 146 height 10
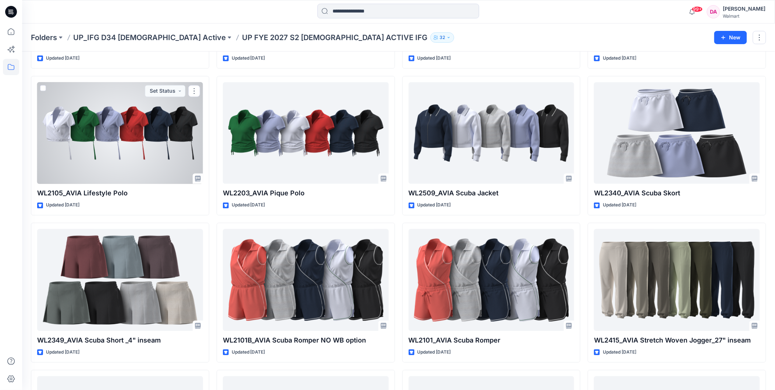
scroll to position [602, 0]
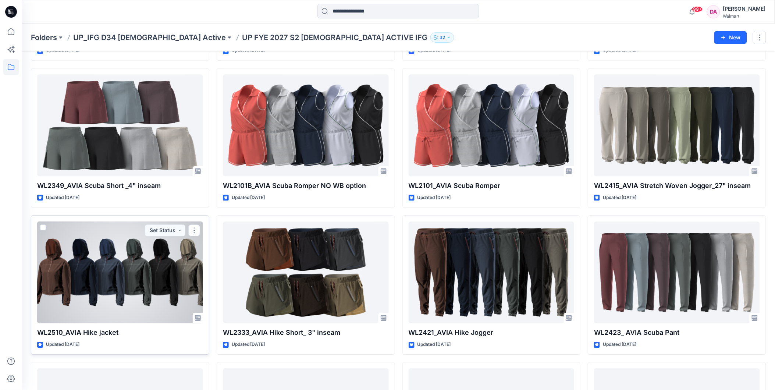
click at [131, 271] on div at bounding box center [120, 272] width 166 height 102
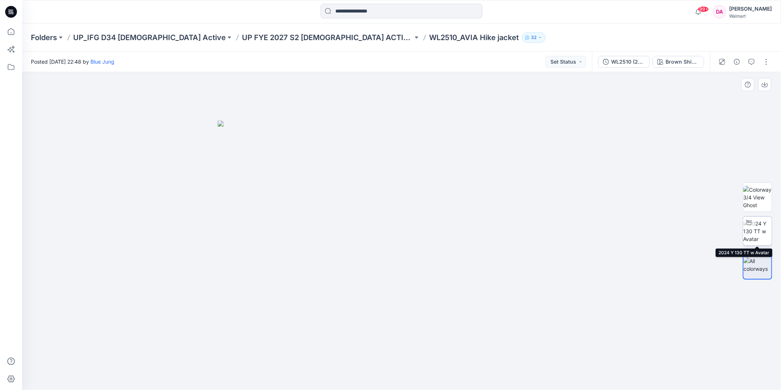
drag, startPoint x: 760, startPoint y: 225, endPoint x: 757, endPoint y: 227, distance: 4.0
click at [761, 225] on img at bounding box center [757, 231] width 29 height 23
click at [242, 36] on p "UP FYE 2027 S2 [DEMOGRAPHIC_DATA] ACTIVE IFG" at bounding box center [327, 37] width 171 height 10
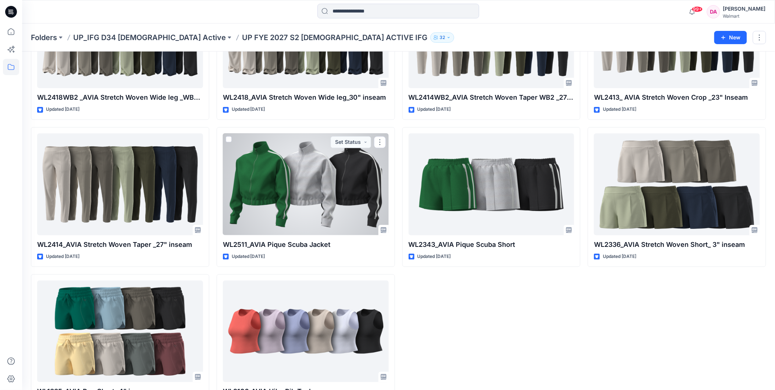
scroll to position [1458, 0]
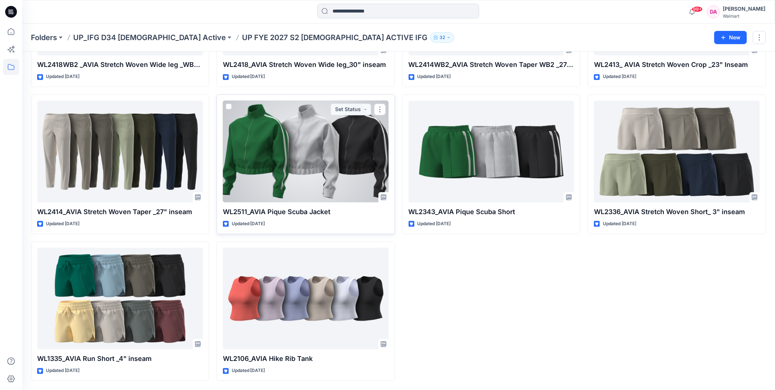
click at [305, 170] on div at bounding box center [306, 152] width 166 height 102
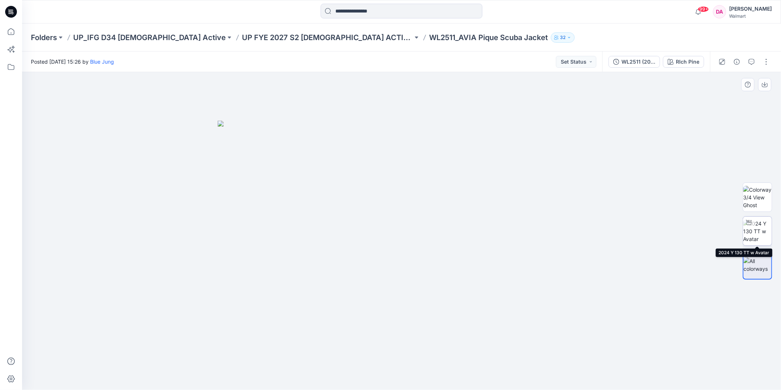
drag, startPoint x: 755, startPoint y: 236, endPoint x: 740, endPoint y: 237, distance: 14.8
click at [754, 237] on img at bounding box center [757, 231] width 29 height 23
click at [255, 34] on p "UP FYE 2027 S2 [DEMOGRAPHIC_DATA] ACTIVE IFG" at bounding box center [327, 37] width 171 height 10
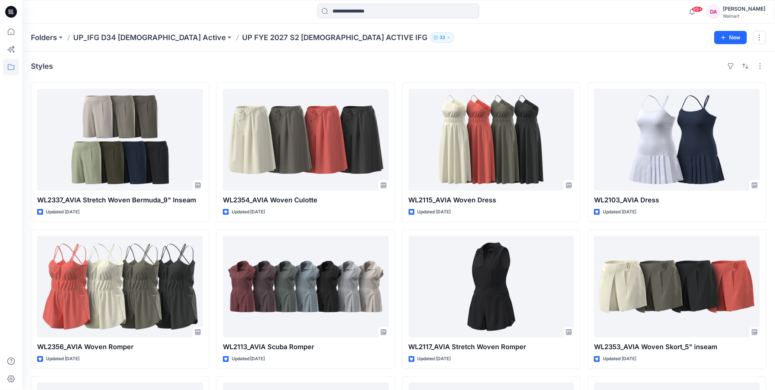
drag, startPoint x: 143, startPoint y: 35, endPoint x: 182, endPoint y: 74, distance: 55.9
click at [142, 35] on p "UP_IFG D34 [DEMOGRAPHIC_DATA] Active" at bounding box center [149, 37] width 153 height 10
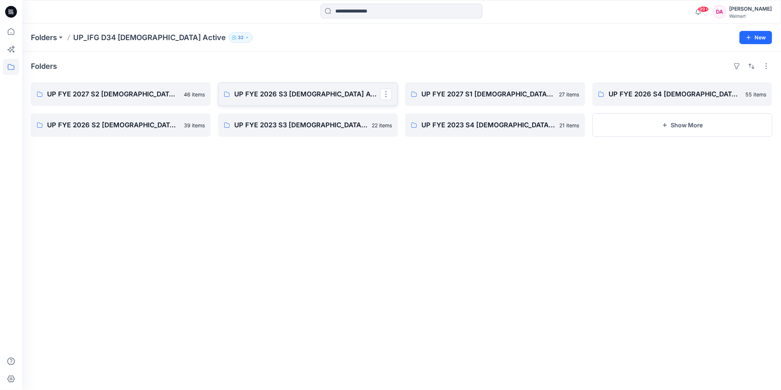
click at [299, 93] on p "UP FYE 2026 S3 [DEMOGRAPHIC_DATA] ACTIVE IFG" at bounding box center [307, 94] width 146 height 10
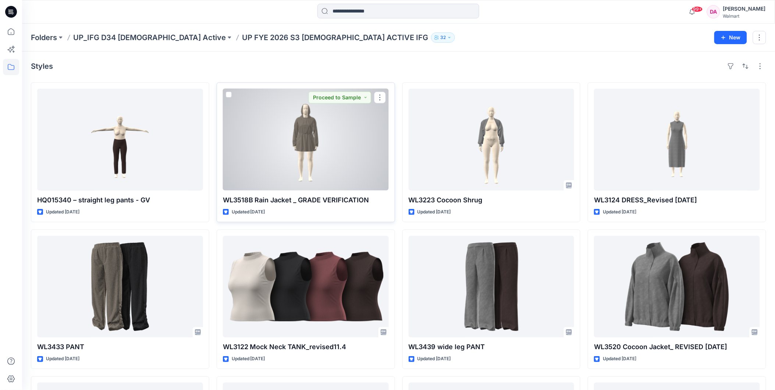
click at [308, 135] on div at bounding box center [306, 140] width 166 height 102
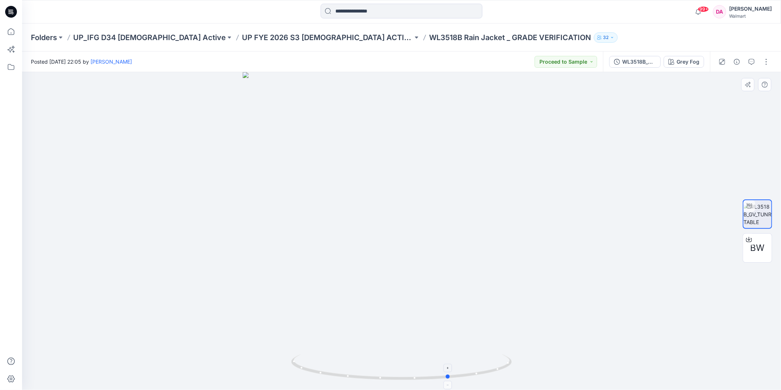
drag, startPoint x: 410, startPoint y: 380, endPoint x: 458, endPoint y: 359, distance: 52.4
click at [458, 359] on icon at bounding box center [402, 368] width 223 height 28
click at [242, 37] on p "UP FYE 2026 S3 [DEMOGRAPHIC_DATA] ACTIVE IFG" at bounding box center [327, 37] width 171 height 10
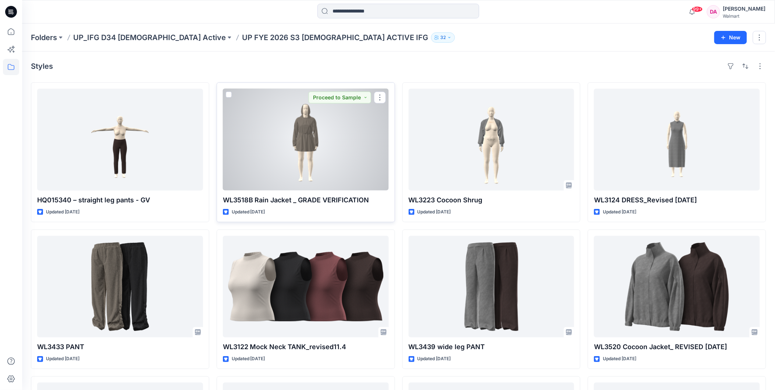
click at [314, 156] on div at bounding box center [306, 140] width 166 height 102
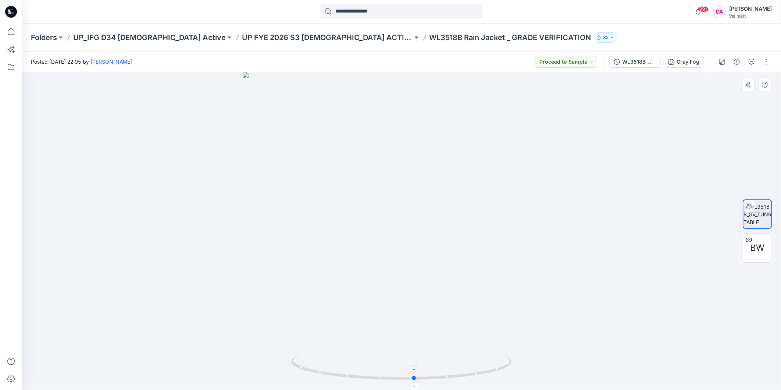
drag, startPoint x: 400, startPoint y: 377, endPoint x: 413, endPoint y: 361, distance: 20.3
click at [413, 361] on icon at bounding box center [402, 368] width 223 height 28
click at [265, 34] on p "UP FYE 2026 S3 [DEMOGRAPHIC_DATA] ACTIVE IFG" at bounding box center [327, 37] width 171 height 10
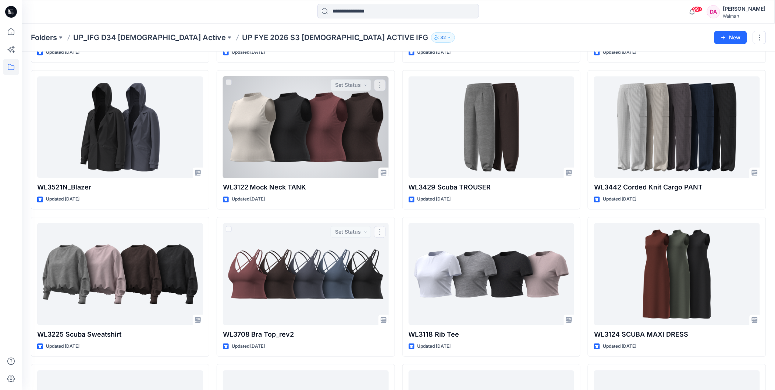
scroll to position [447, 0]
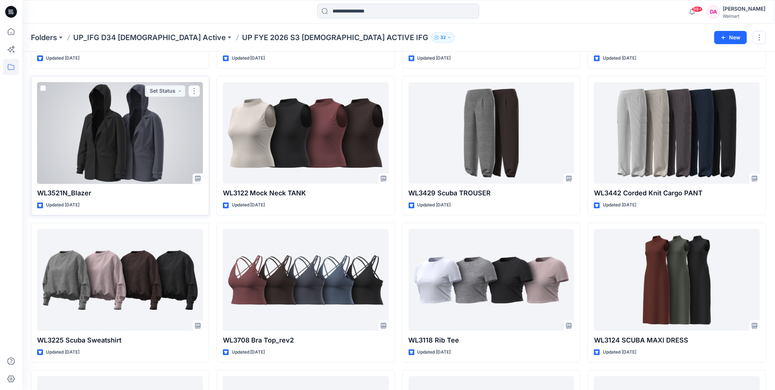
click at [176, 117] on div at bounding box center [120, 133] width 166 height 102
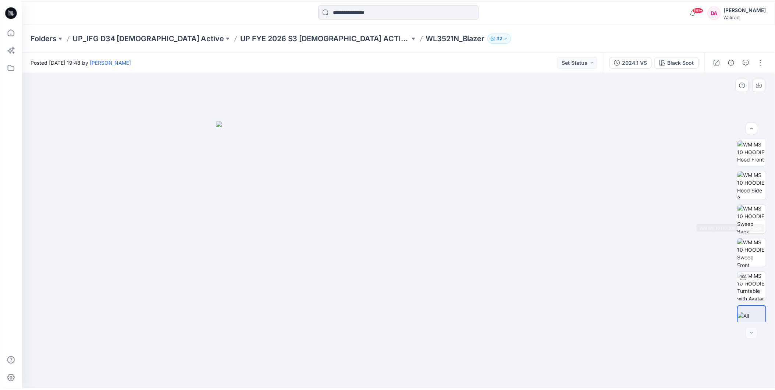
scroll to position [184, 0]
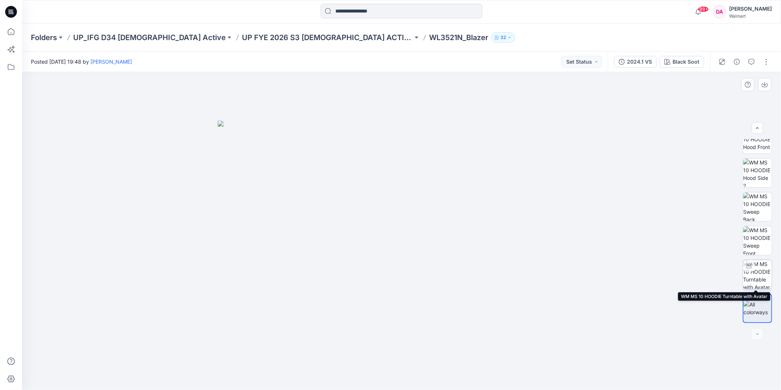
click at [752, 274] on img at bounding box center [757, 274] width 29 height 29
drag, startPoint x: 402, startPoint y: 378, endPoint x: 392, endPoint y: 377, distance: 10.4
click at [392, 377] on circle at bounding box center [392, 378] width 4 height 4
drag, startPoint x: 392, startPoint y: 377, endPoint x: 416, endPoint y: 373, distance: 24.1
click at [416, 373] on icon at bounding box center [402, 368] width 223 height 28
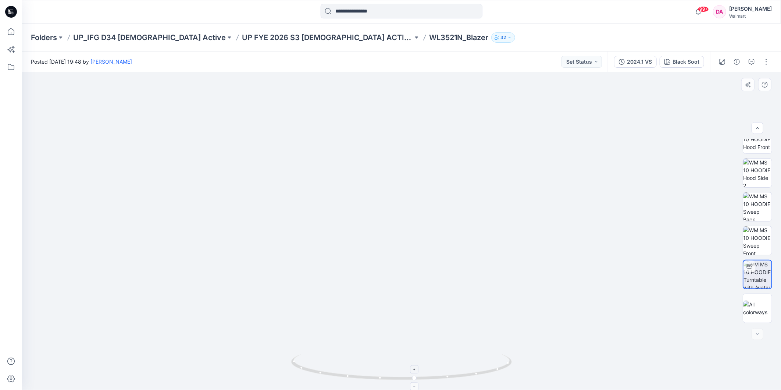
drag, startPoint x: 415, startPoint y: 373, endPoint x: 450, endPoint y: 374, distance: 34.9
click at [450, 374] on icon at bounding box center [402, 368] width 223 height 28
drag, startPoint x: 418, startPoint y: 380, endPoint x: 399, endPoint y: 376, distance: 19.9
click at [392, 380] on icon at bounding box center [402, 368] width 223 height 28
drag, startPoint x: 391, startPoint y: 379, endPoint x: 366, endPoint y: 380, distance: 24.7
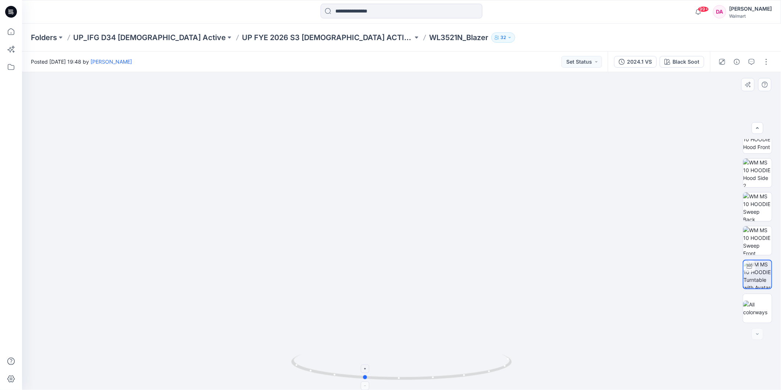
click at [366, 380] on icon at bounding box center [402, 368] width 223 height 28
click at [264, 38] on p "UP FYE 2026 S3 [DEMOGRAPHIC_DATA] ACTIVE IFG" at bounding box center [327, 37] width 171 height 10
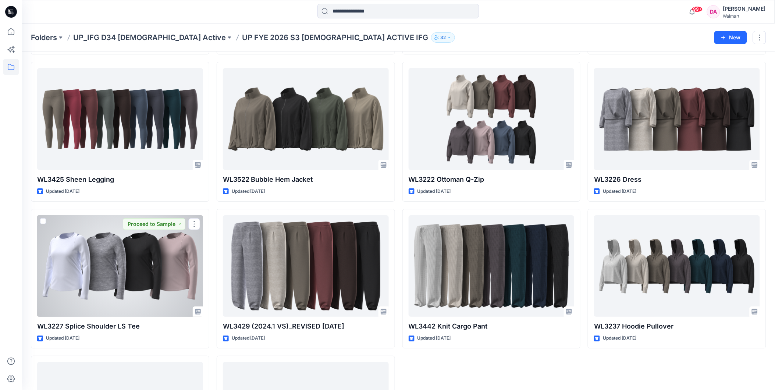
scroll to position [895, 0]
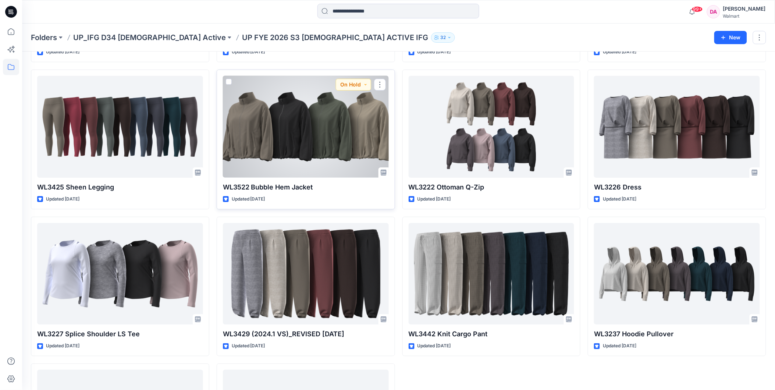
click at [307, 148] on div at bounding box center [306, 127] width 166 height 102
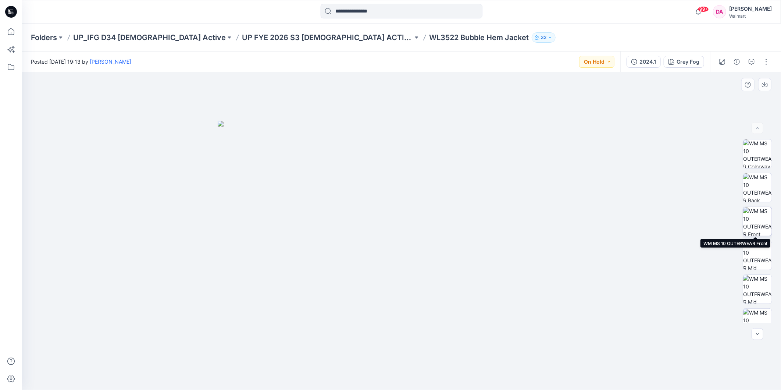
click at [760, 223] on img at bounding box center [757, 221] width 29 height 29
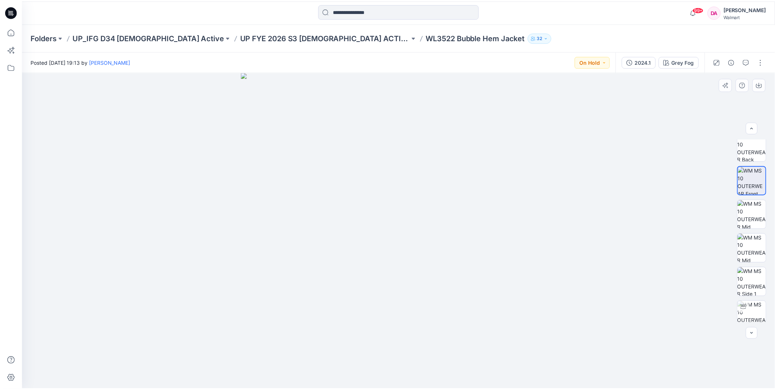
scroll to position [82, 0]
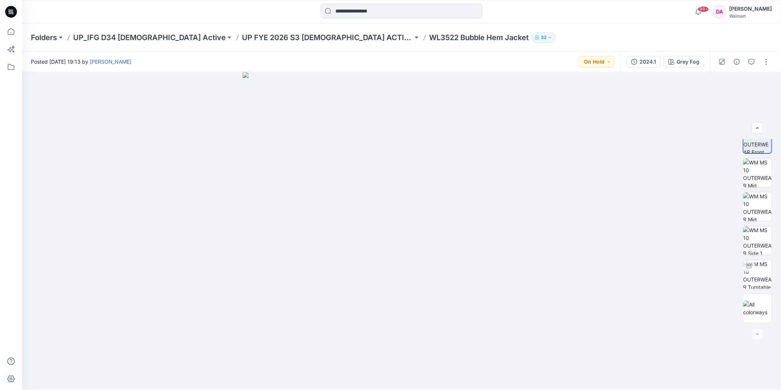
click at [283, 42] on div "Folders UP_IFG D34 [DEMOGRAPHIC_DATA] Active UP FYE 2026 S3 [DEMOGRAPHIC_DATA] …" at bounding box center [401, 38] width 759 height 28
click at [746, 273] on img at bounding box center [757, 274] width 29 height 29
drag, startPoint x: 403, startPoint y: 379, endPoint x: 453, endPoint y: 377, distance: 49.3
click at [453, 377] on icon at bounding box center [402, 368] width 223 height 28
click at [255, 38] on p "UP FYE 2026 S3 [DEMOGRAPHIC_DATA] ACTIVE IFG" at bounding box center [327, 37] width 171 height 10
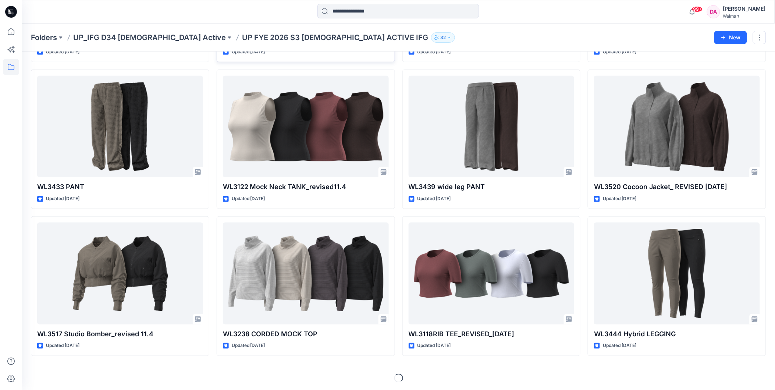
scroll to position [161, 0]
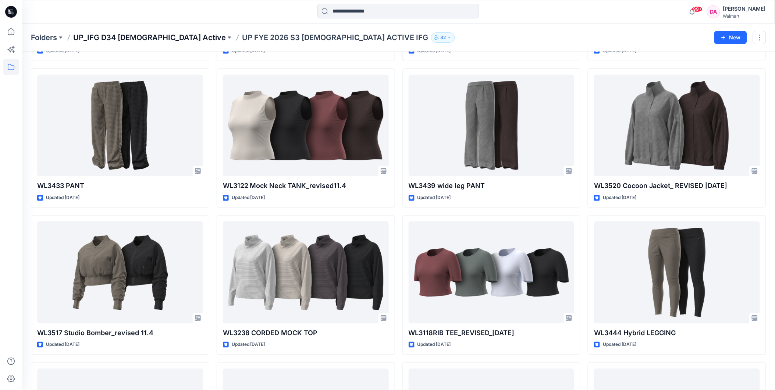
click at [151, 35] on p "UP_IFG D34 [DEMOGRAPHIC_DATA] Active" at bounding box center [149, 37] width 153 height 10
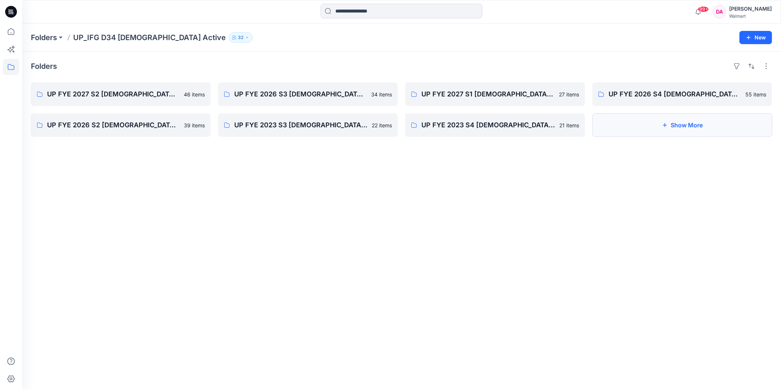
click at [735, 133] on button "Show More" at bounding box center [683, 125] width 180 height 24
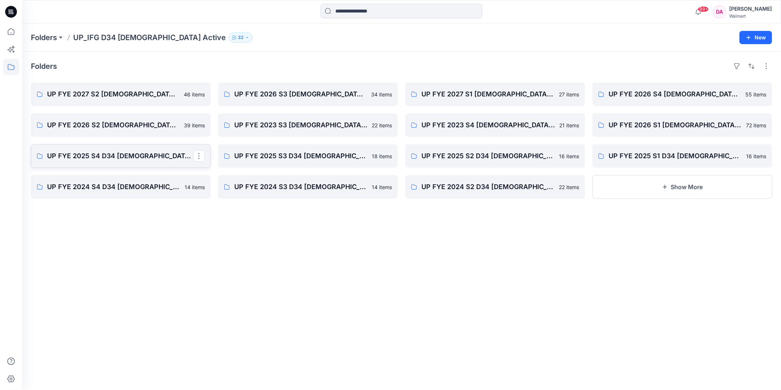
click at [122, 157] on p "UP FYE 2025 S4 D34 [DEMOGRAPHIC_DATA] Active IFG" at bounding box center [120, 156] width 146 height 10
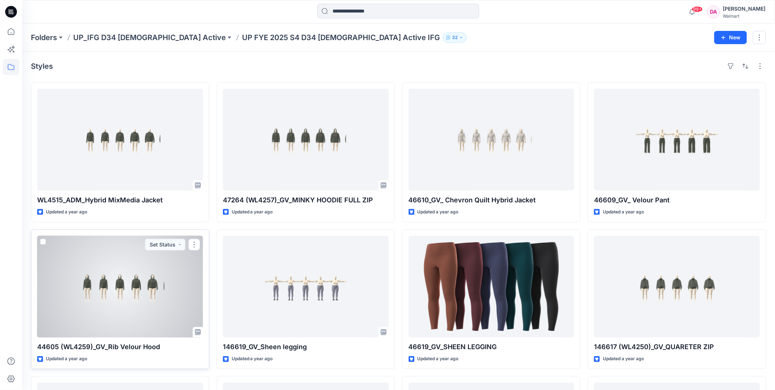
click at [149, 303] on div at bounding box center [120, 287] width 166 height 102
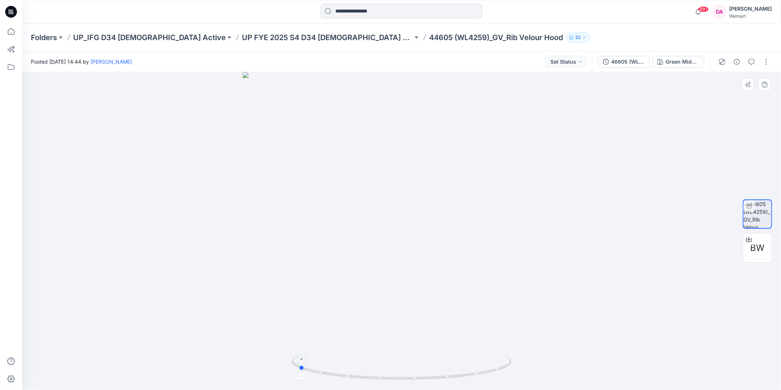
drag, startPoint x: 402, startPoint y: 377, endPoint x: 299, endPoint y: 370, distance: 103.6
click at [299, 370] on icon at bounding box center [402, 368] width 223 height 28
click at [242, 41] on p "UP FYE 2025 S4 D34 [DEMOGRAPHIC_DATA] Active IFG" at bounding box center [327, 37] width 171 height 10
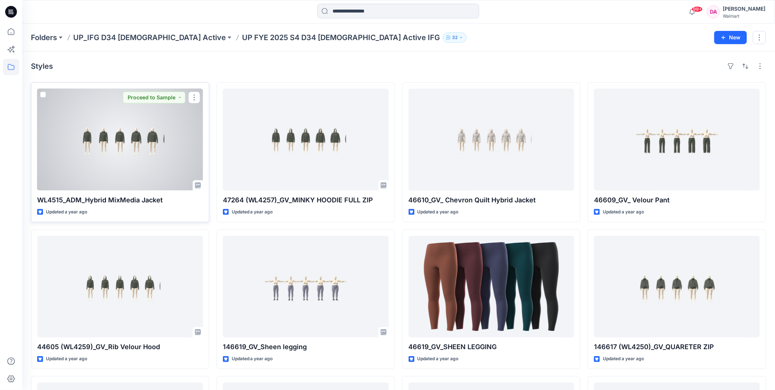
click at [150, 149] on div at bounding box center [120, 140] width 166 height 102
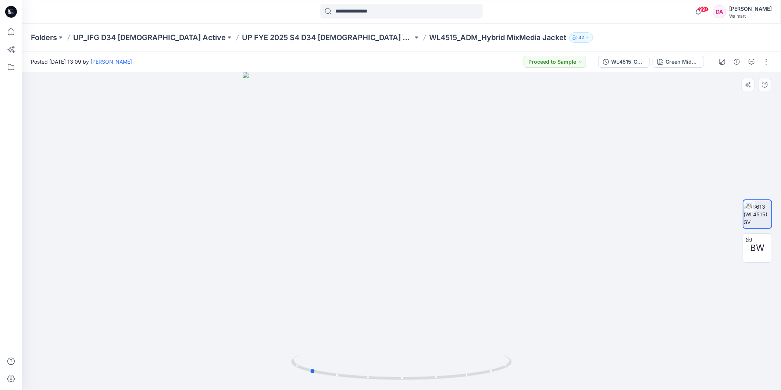
drag, startPoint x: 403, startPoint y: 379, endPoint x: 532, endPoint y: 366, distance: 129.3
click at [532, 366] on div at bounding box center [401, 231] width 759 height 318
click at [242, 36] on p "UP FYE 2025 S4 D34 [DEMOGRAPHIC_DATA] Active IFG" at bounding box center [327, 37] width 171 height 10
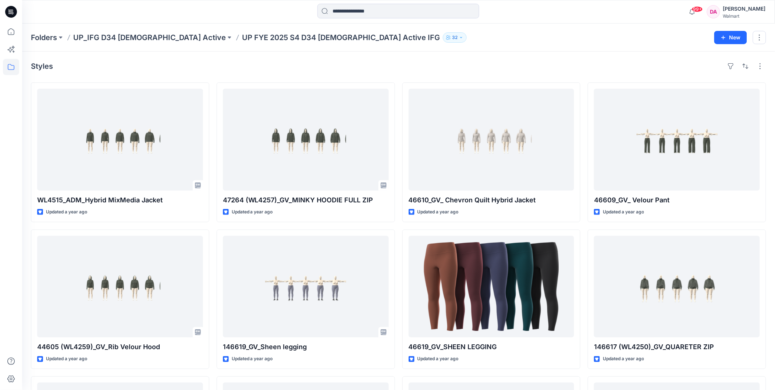
scroll to position [161, 0]
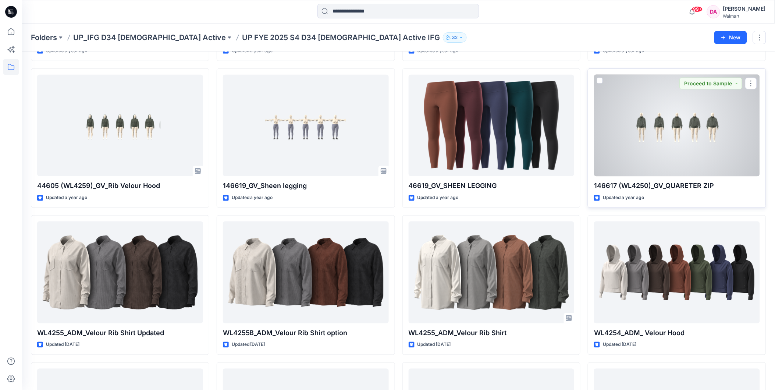
click at [697, 171] on div at bounding box center [677, 126] width 166 height 102
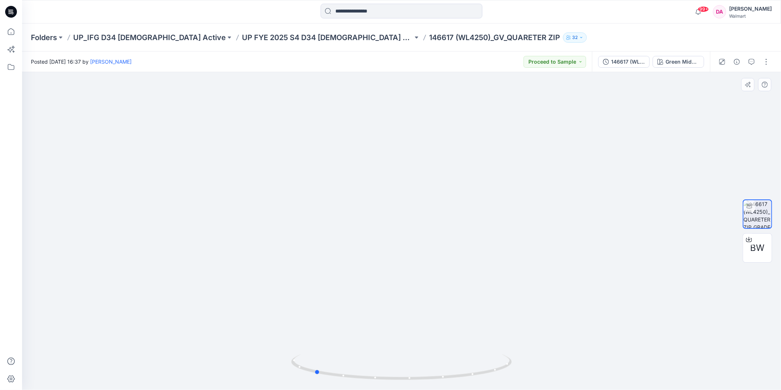
drag, startPoint x: 398, startPoint y: 377, endPoint x: 532, endPoint y: 357, distance: 135.0
click at [532, 357] on div at bounding box center [401, 231] width 759 height 318
click at [242, 41] on p "UP FYE 2025 S4 D34 [DEMOGRAPHIC_DATA] Active IFG" at bounding box center [327, 37] width 171 height 10
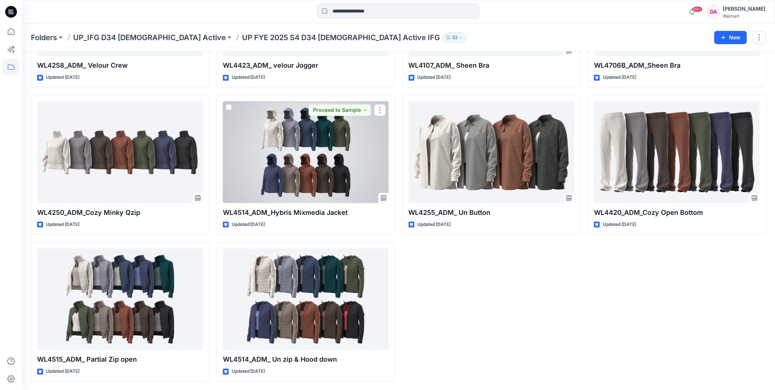
scroll to position [576, 0]
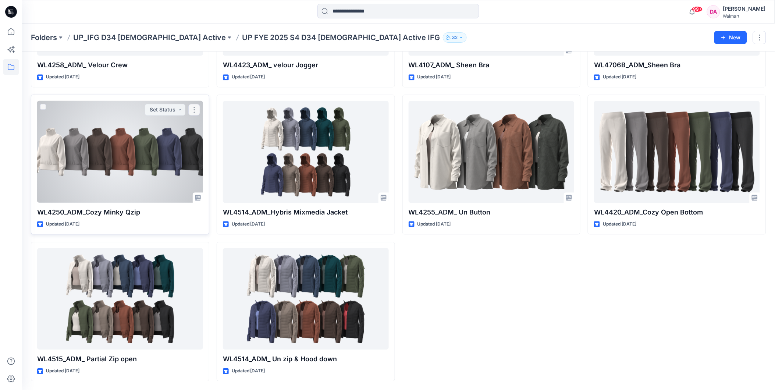
click at [154, 148] on div at bounding box center [120, 152] width 166 height 102
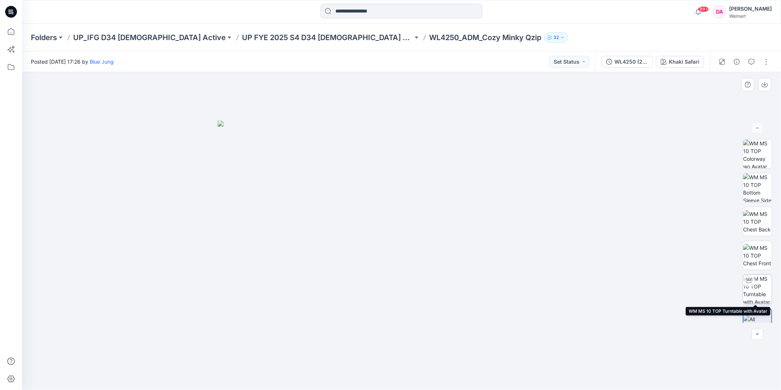
click at [760, 294] on img at bounding box center [757, 289] width 29 height 29
drag, startPoint x: 398, startPoint y: 380, endPoint x: 554, endPoint y: 344, distance: 160.3
click at [554, 344] on div at bounding box center [401, 231] width 759 height 318
click at [255, 38] on p "UP FYE 2025 S4 D34 [DEMOGRAPHIC_DATA] Active IFG" at bounding box center [327, 37] width 171 height 10
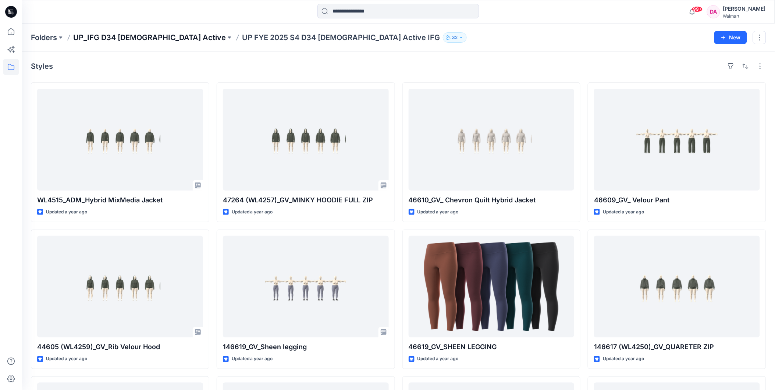
click at [146, 38] on p "UP_IFG D34 [DEMOGRAPHIC_DATA] Active" at bounding box center [149, 37] width 153 height 10
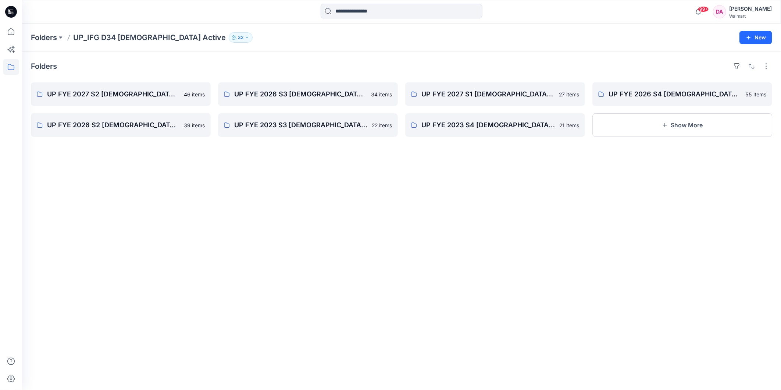
click at [474, 304] on div "Folders UP FYE 2027 S2 [DEMOGRAPHIC_DATA] ACTIVE IFG 46 items UP FYE 2026 S2 [D…" at bounding box center [401, 220] width 759 height 338
